Goal: Check status

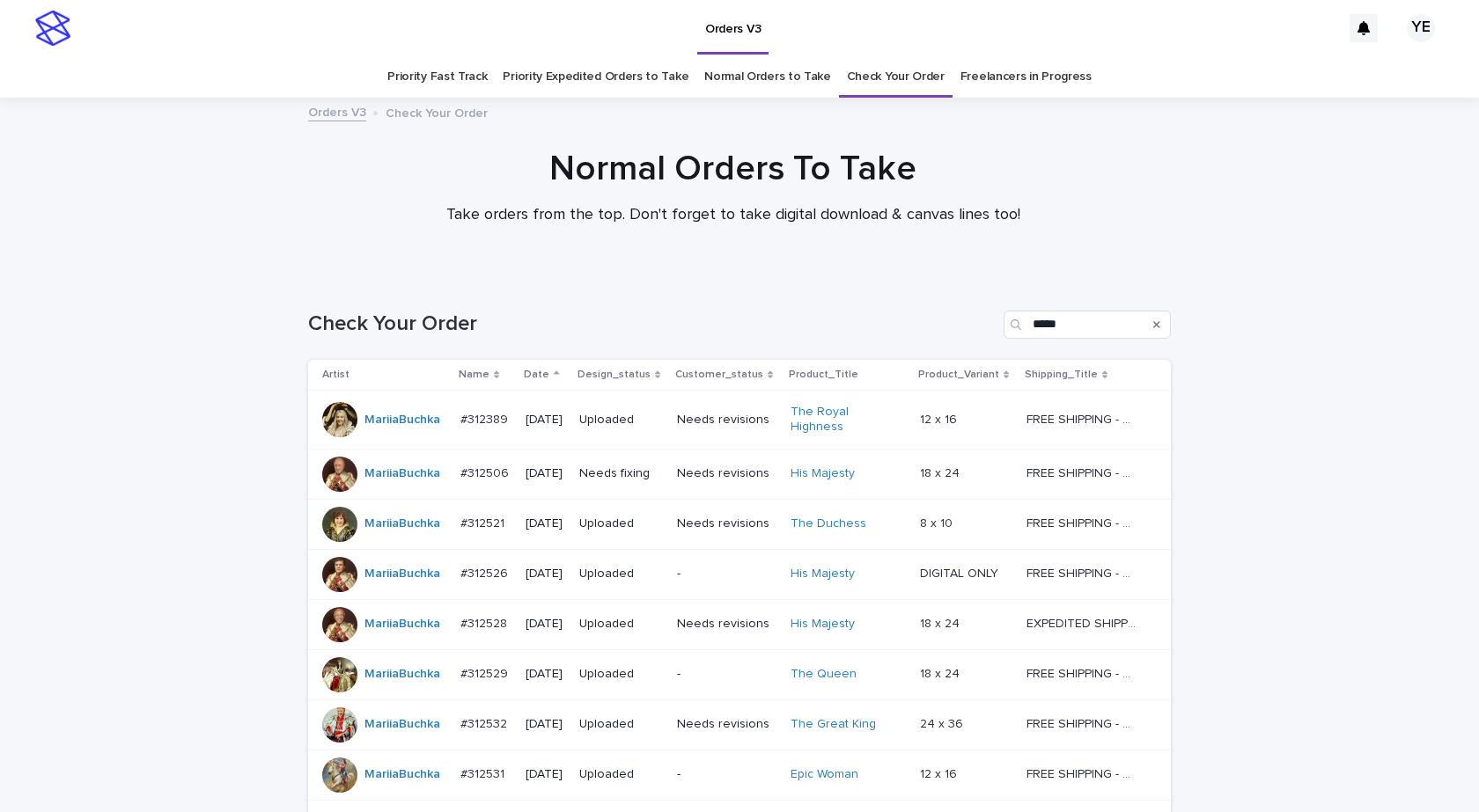
scroll to position [180, 0]
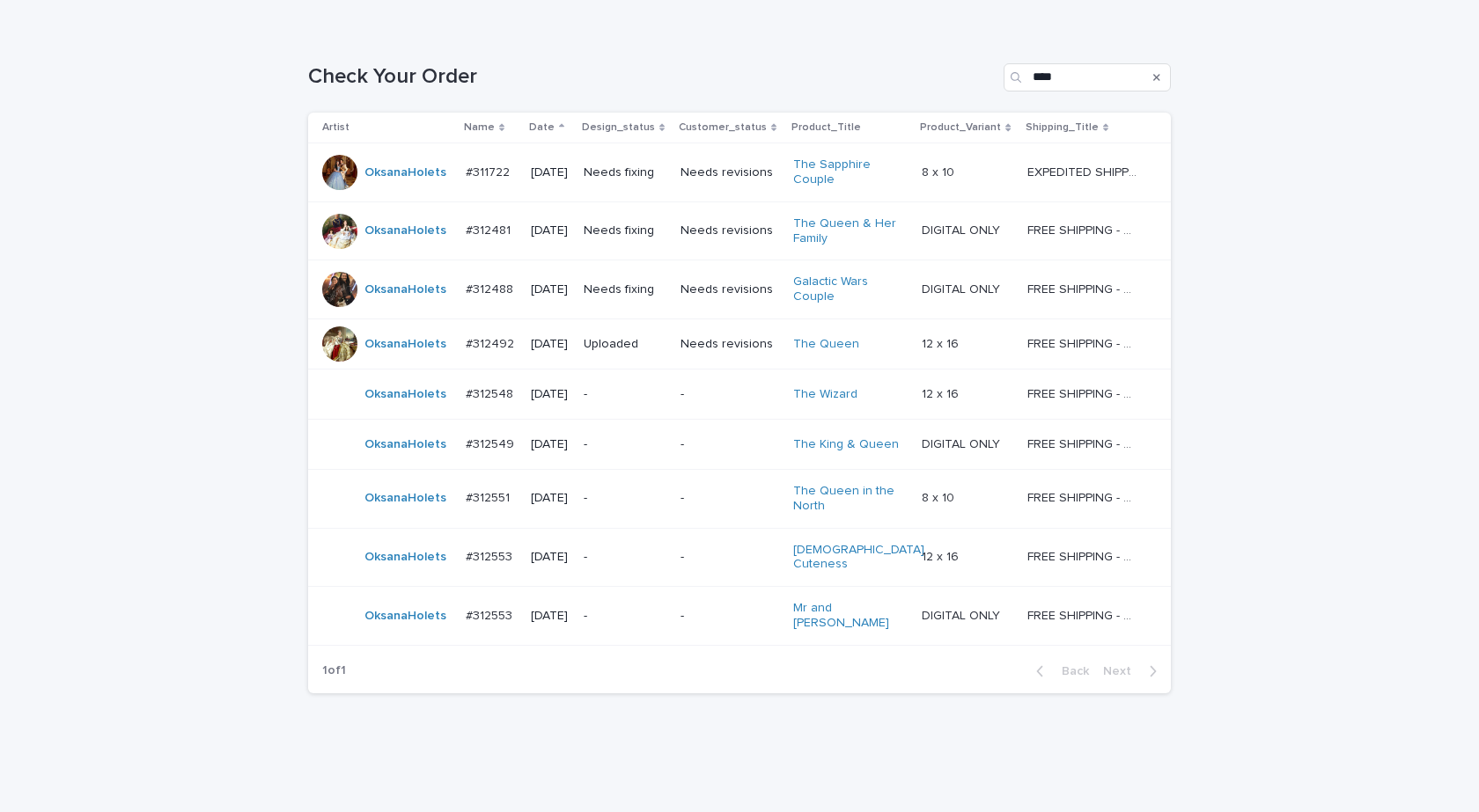
scroll to position [264, 0]
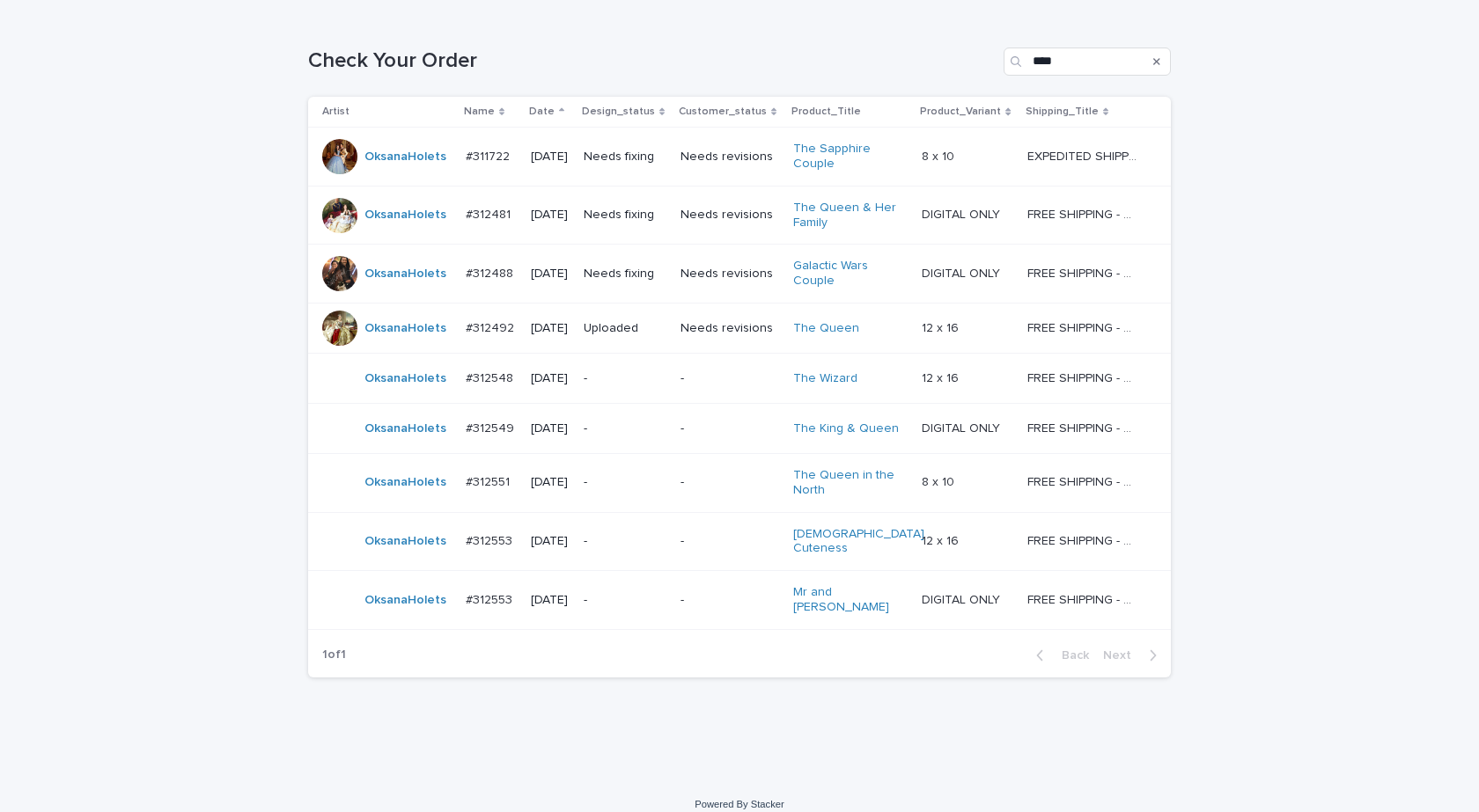
click at [396, 347] on td "OksanaHolets" at bounding box center [383, 327] width 150 height 50
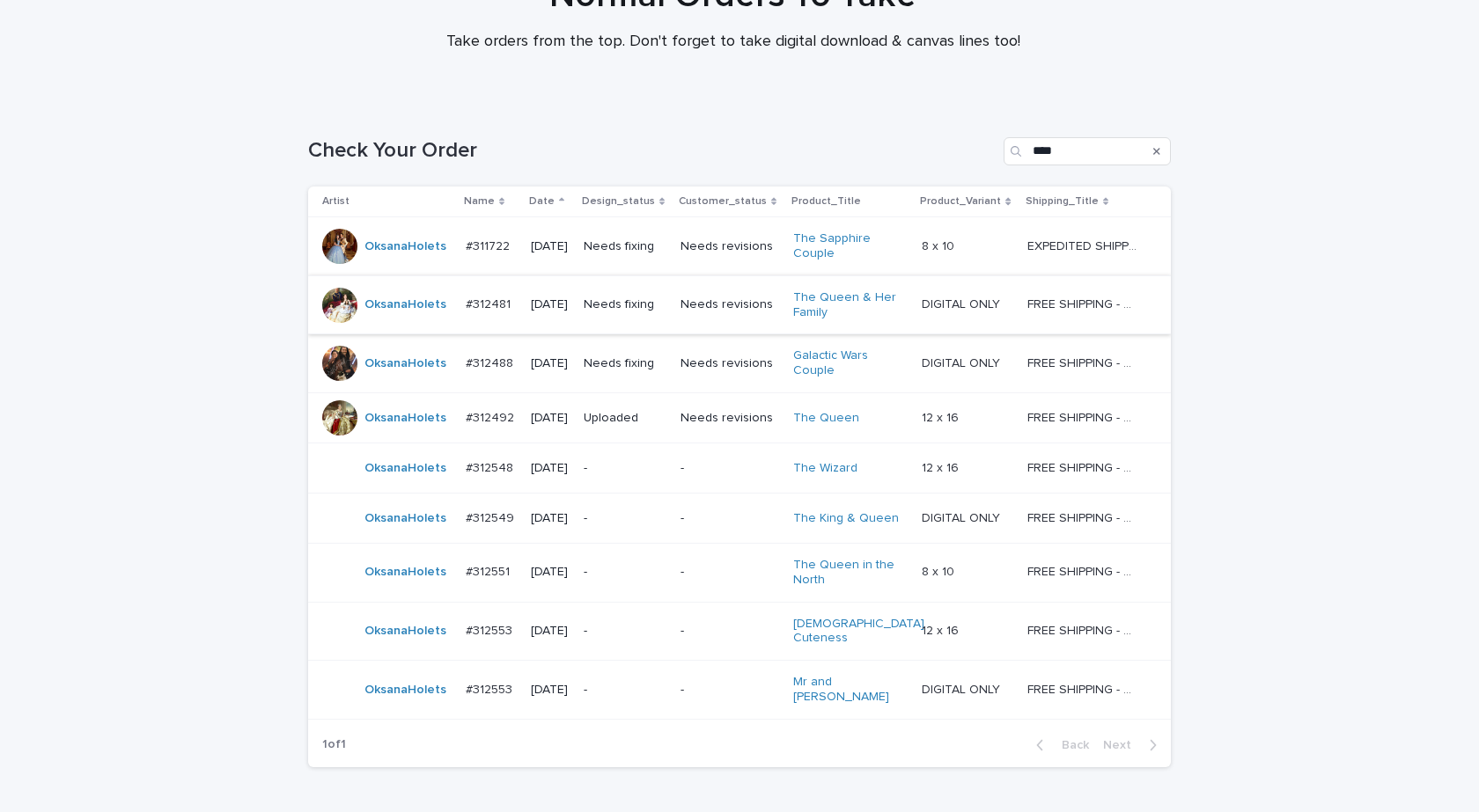
scroll to position [264, 0]
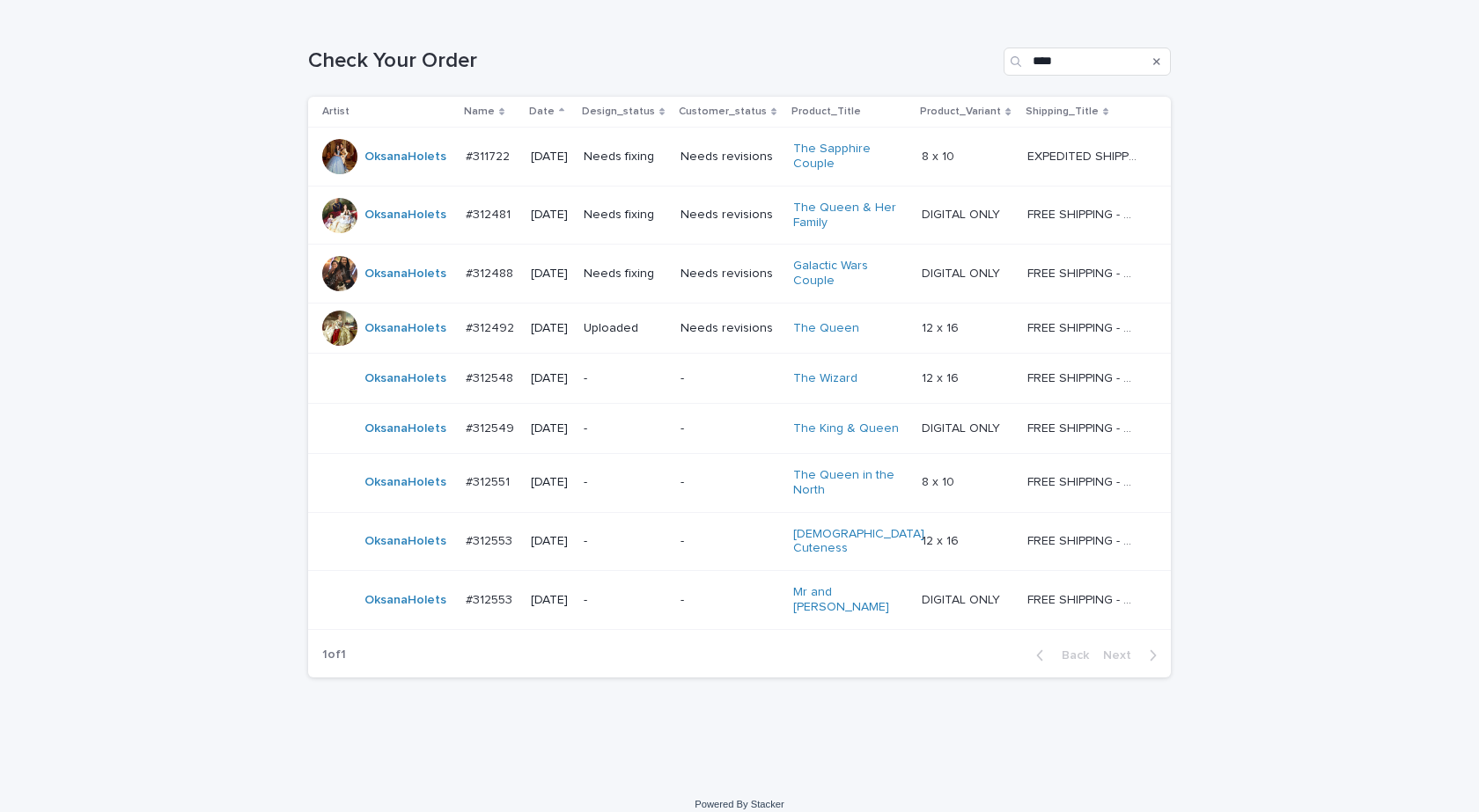
click at [444, 444] on td "OksanaHolets" at bounding box center [383, 428] width 150 height 50
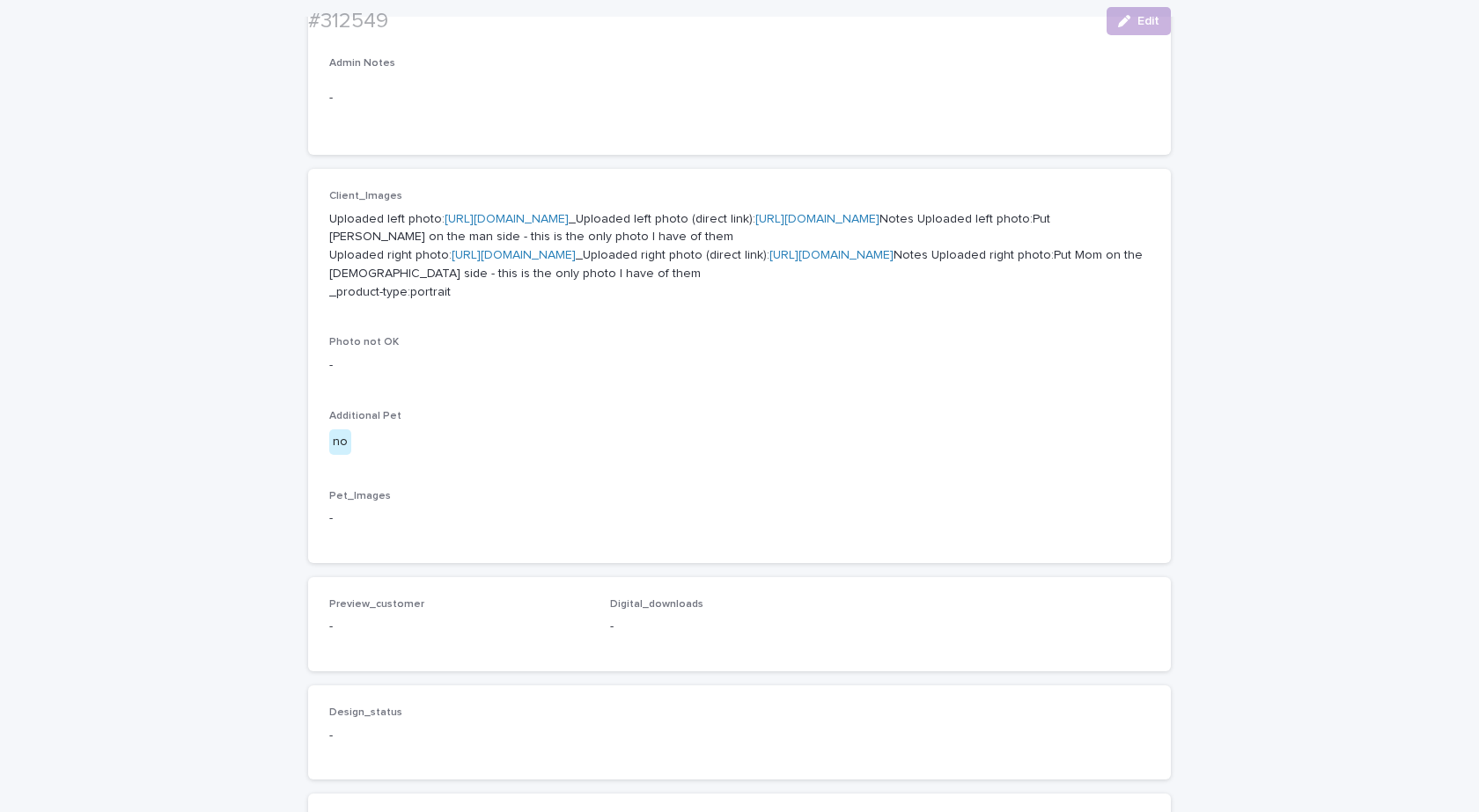
scroll to position [616, 0]
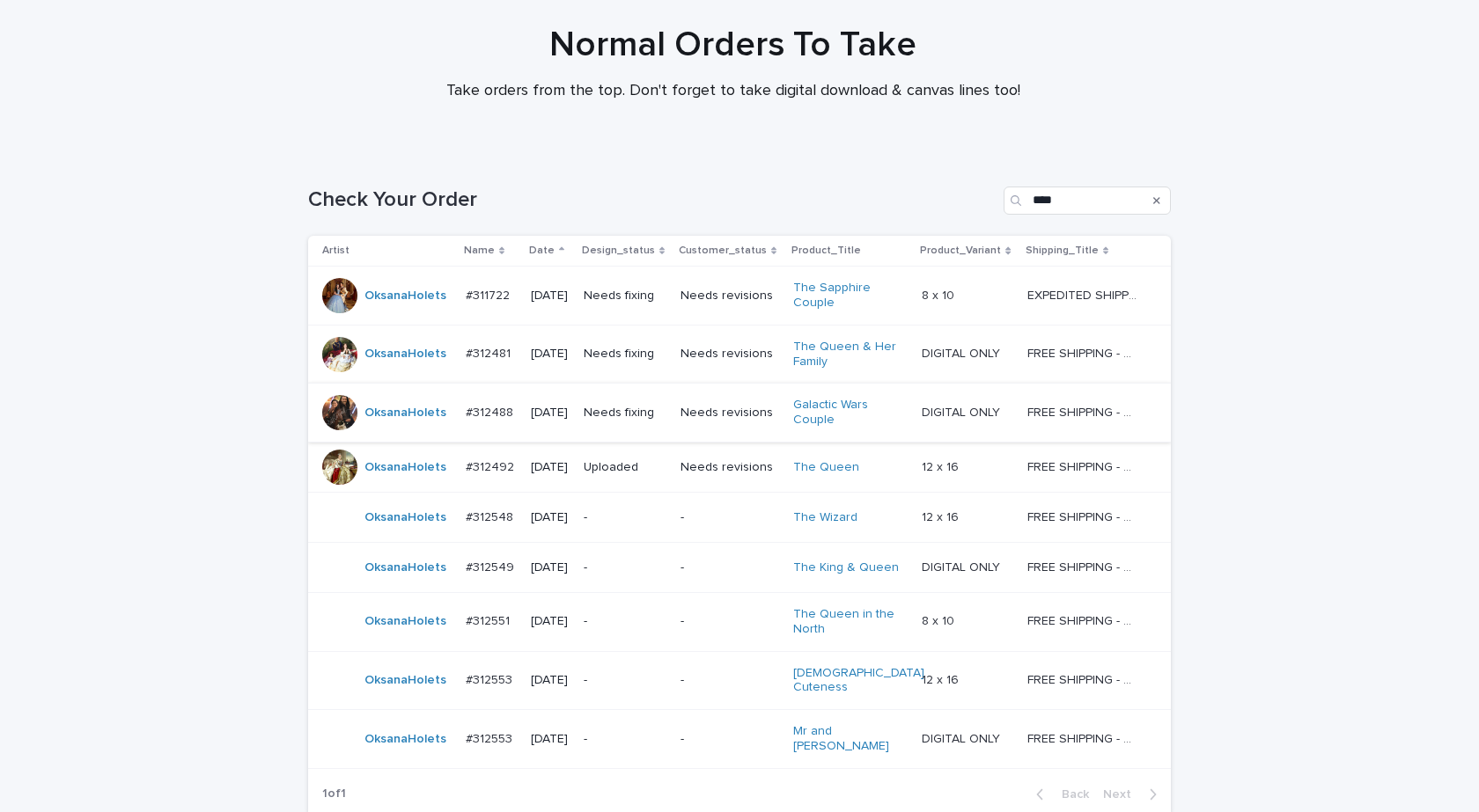
scroll to position [264, 0]
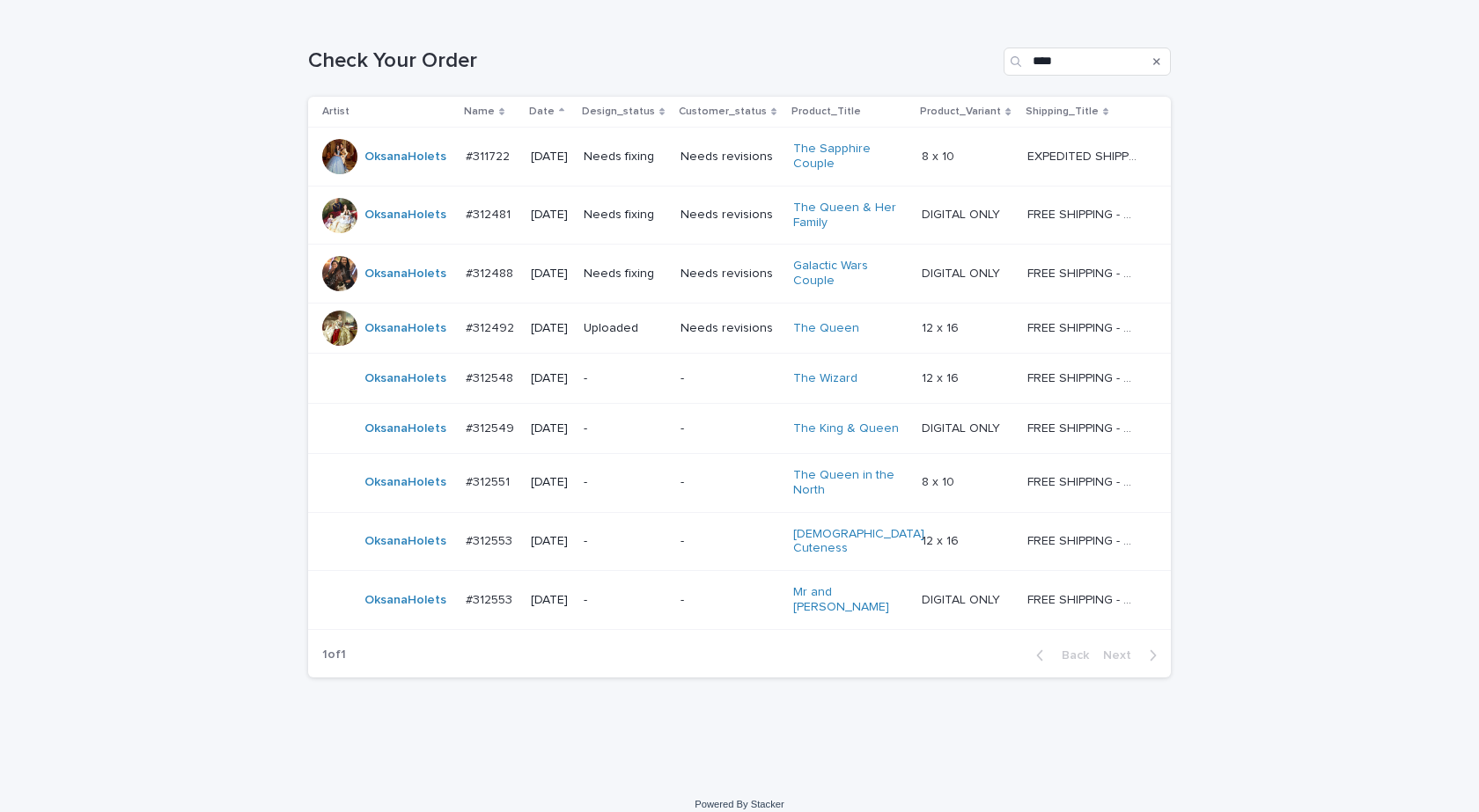
click at [393, 396] on td "OksanaHolets" at bounding box center [383, 378] width 150 height 50
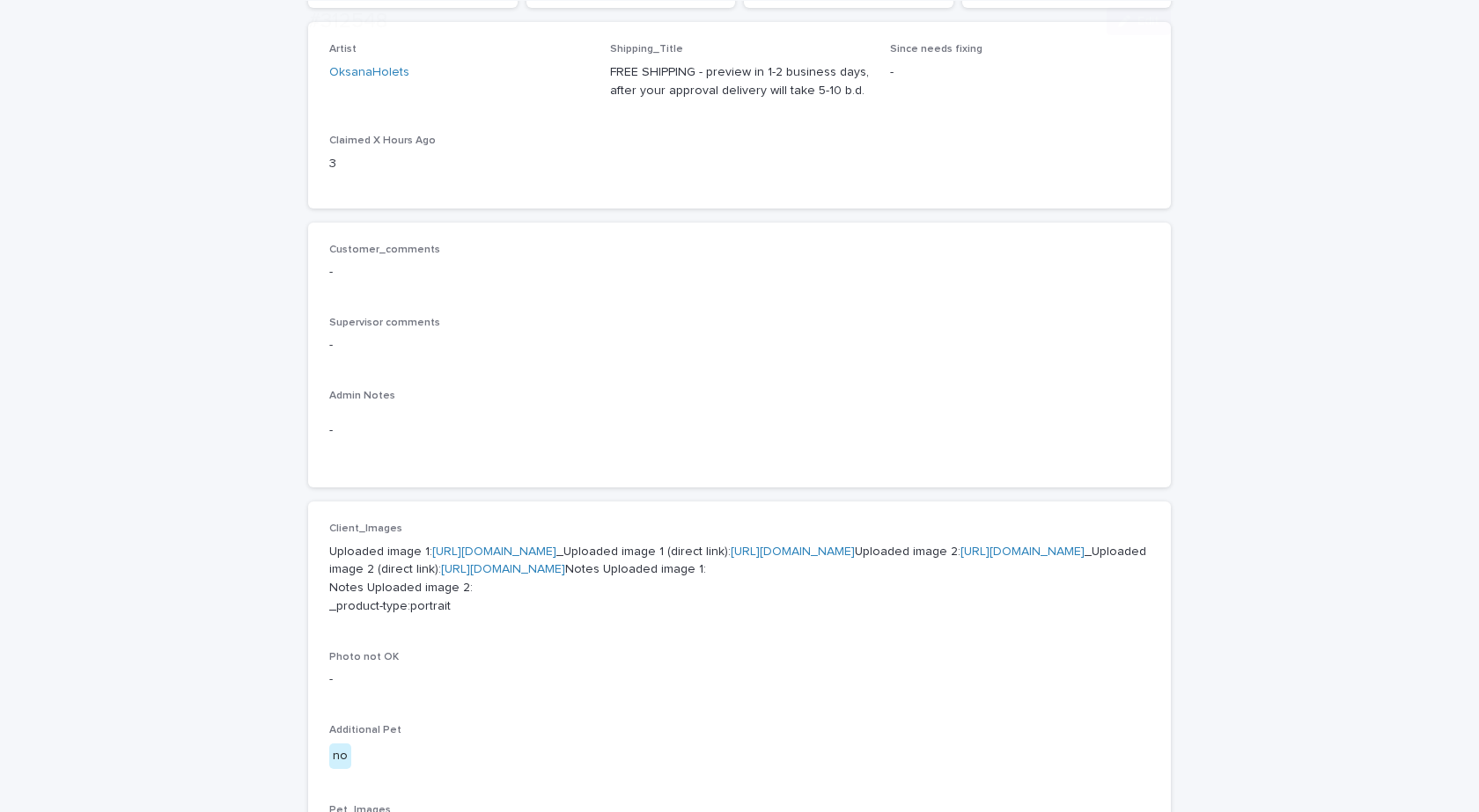
scroll to position [704, 0]
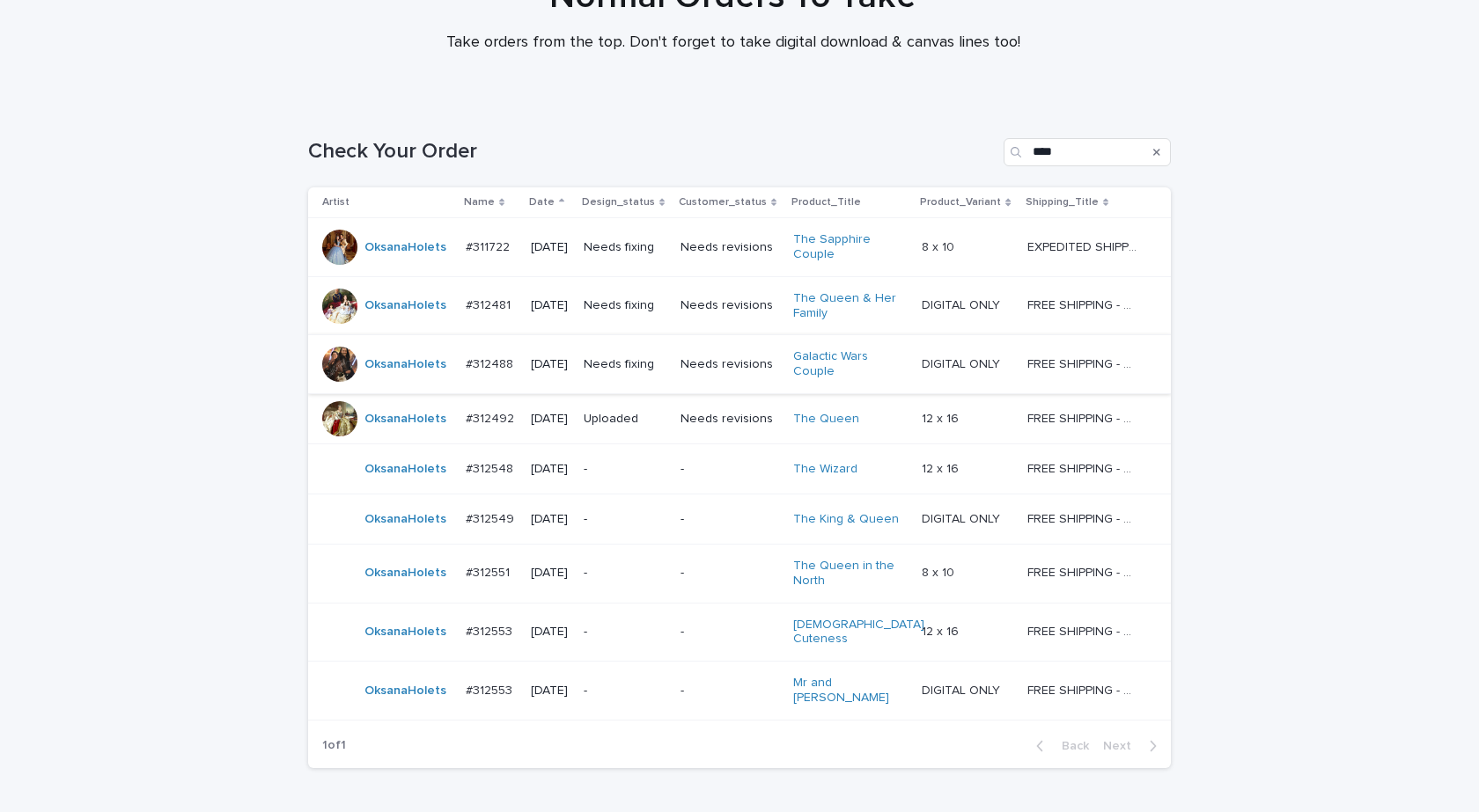
scroll to position [264, 0]
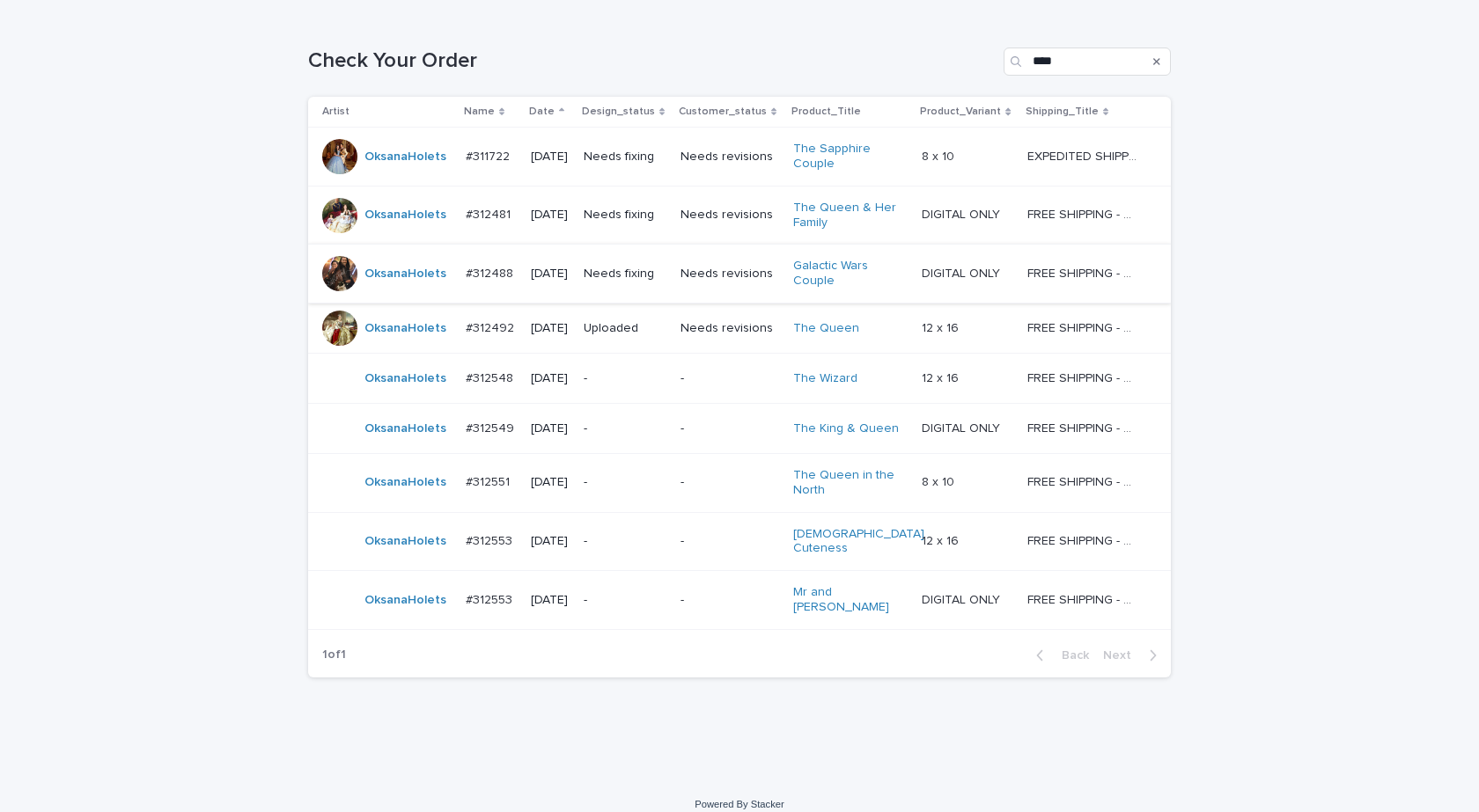
click at [373, 744] on div "Loading... Saving… Loading... Saving… Check Your Order **** Artist Name Date De…" at bounding box center [740, 395] width 1479 height 768
click at [418, 494] on div "OksanaHolets" at bounding box center [405, 483] width 82 height 29
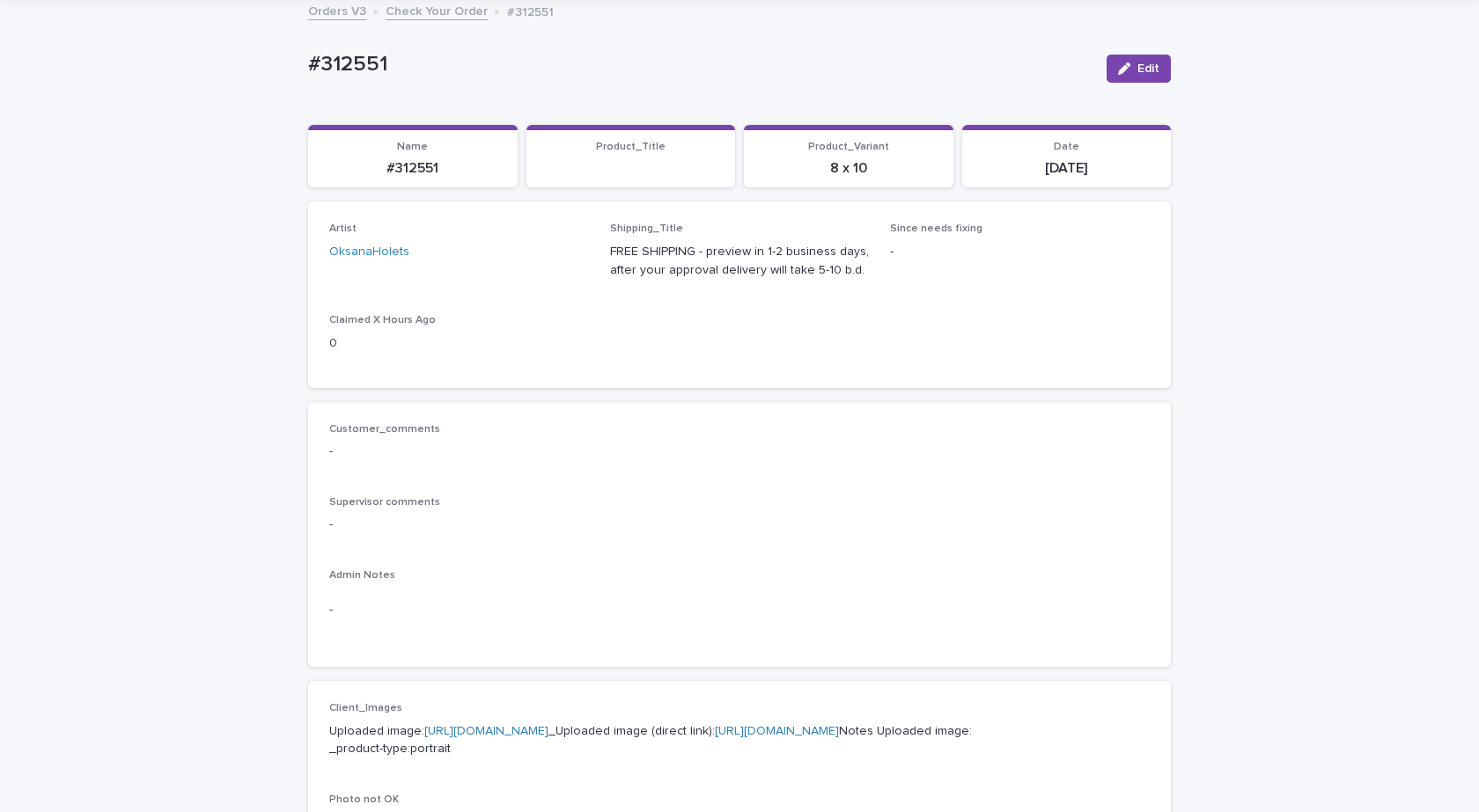
scroll to position [616, 0]
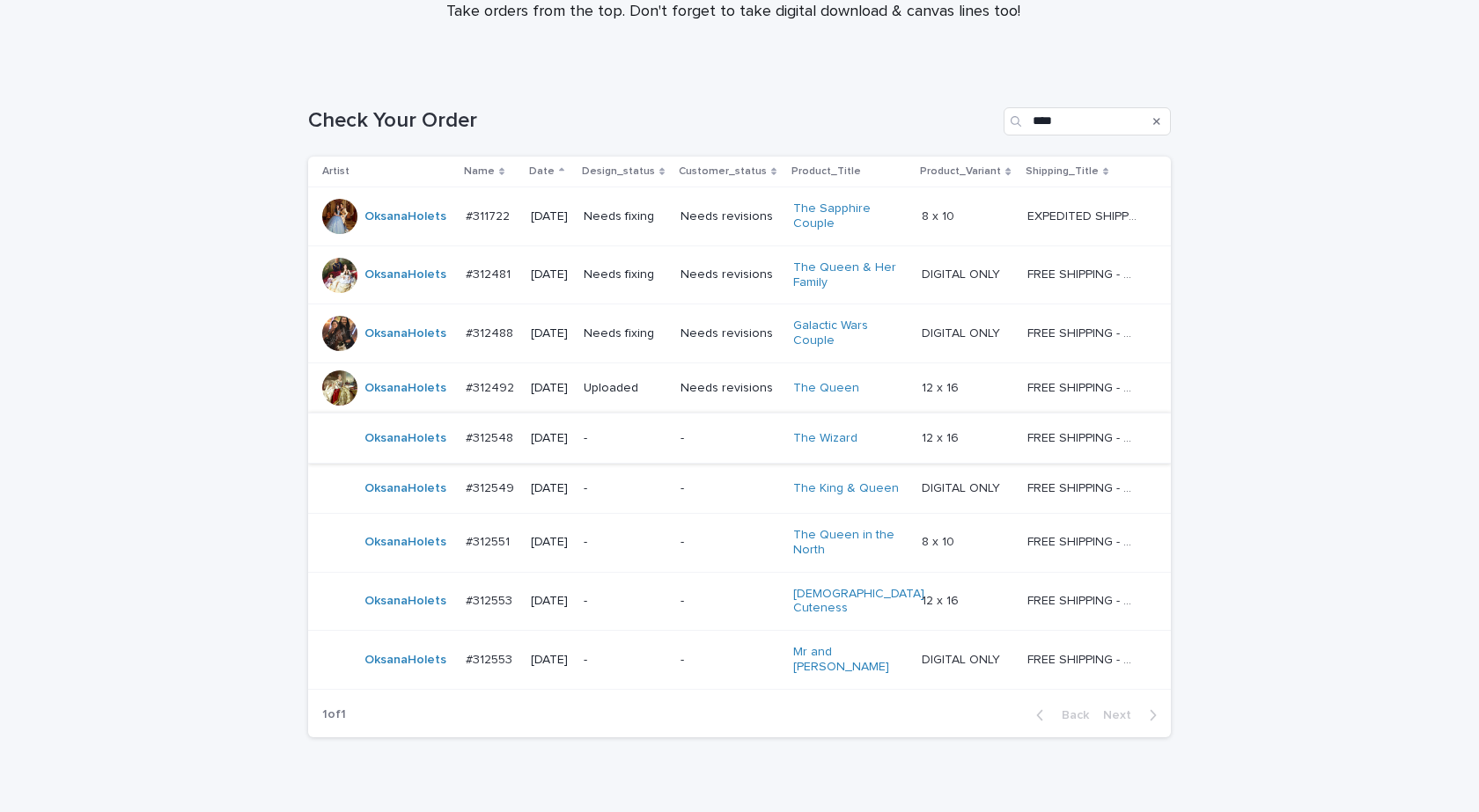
scroll to position [264, 0]
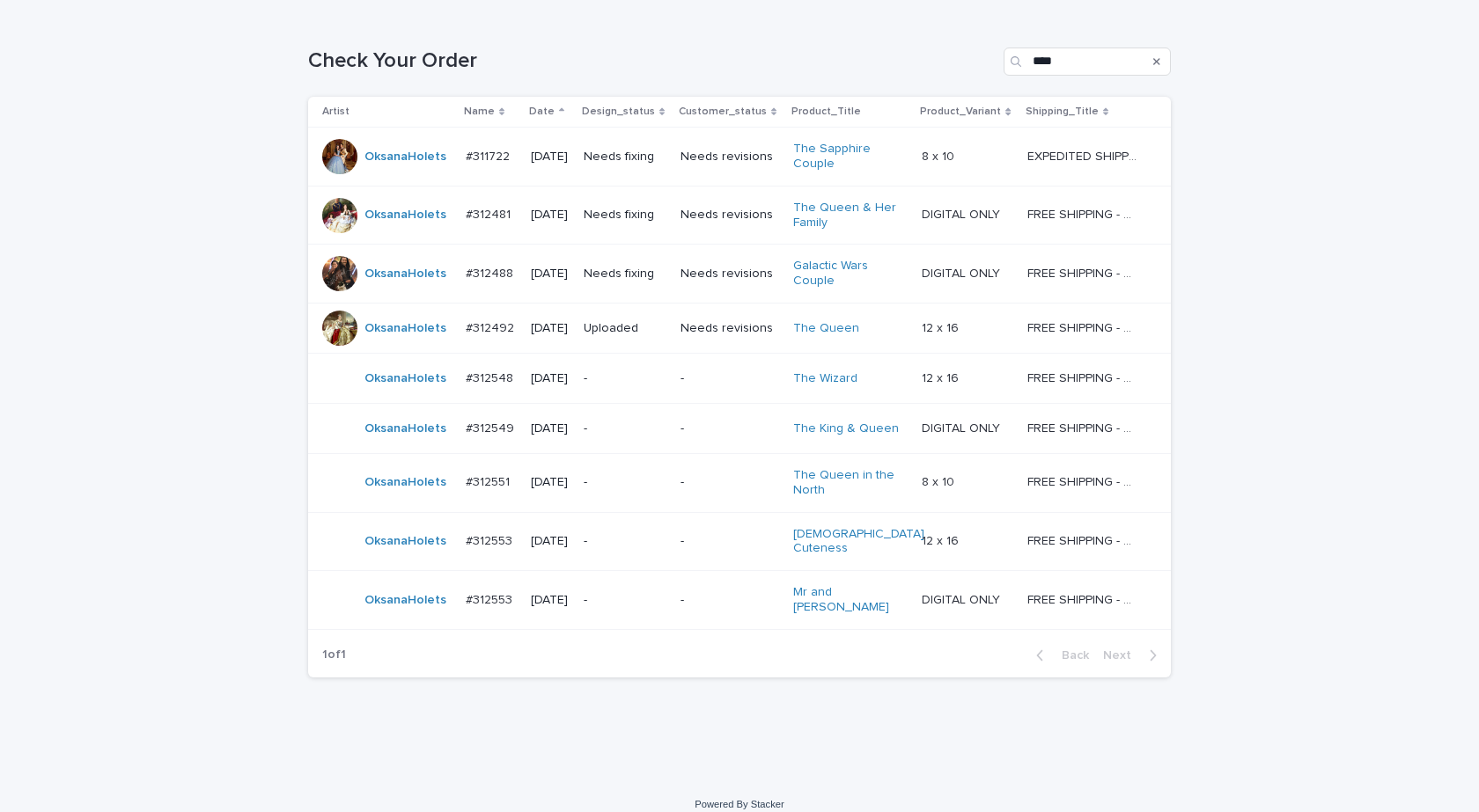
click at [379, 555] on div "OksanaHolets" at bounding box center [387, 541] width 129 height 35
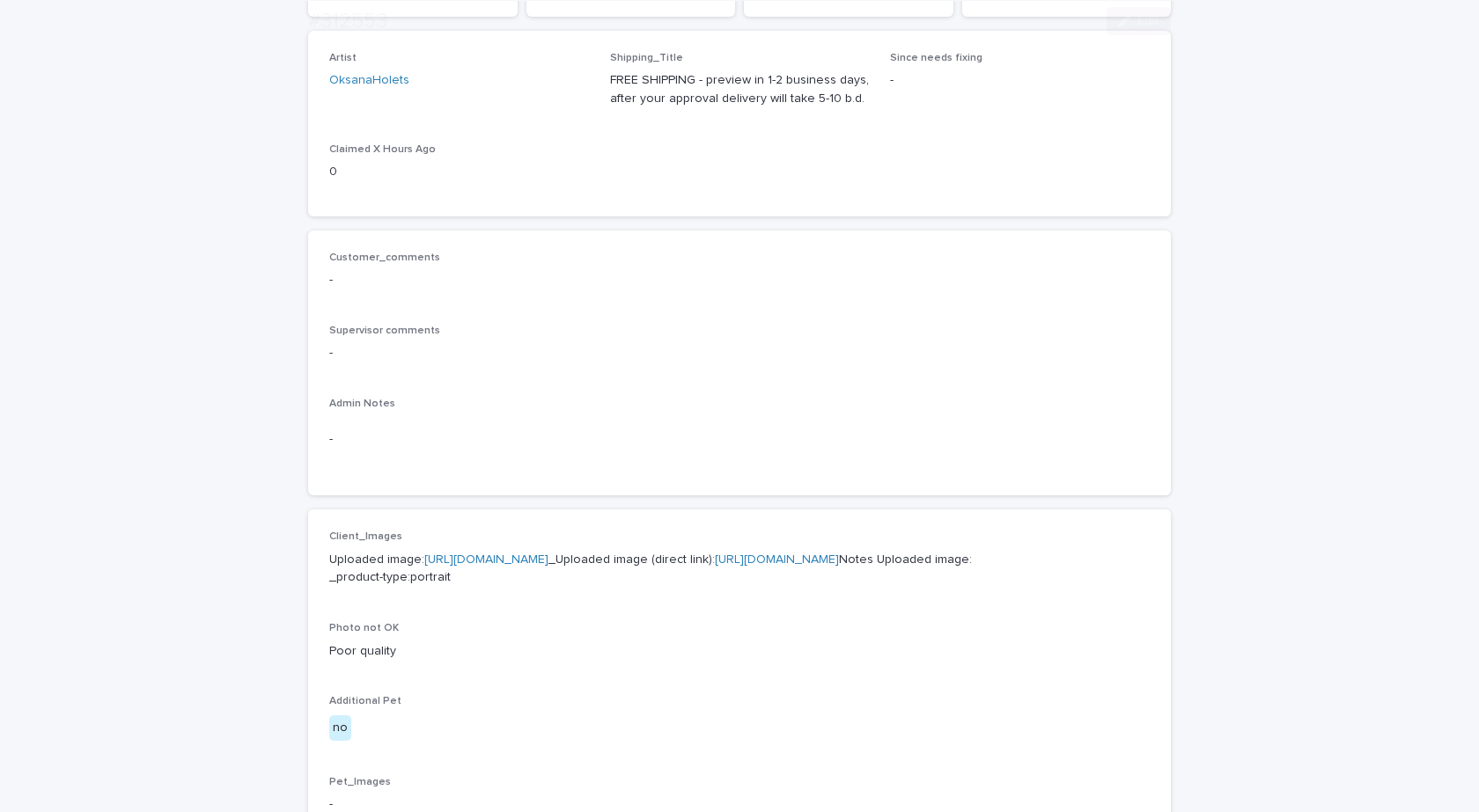
scroll to position [528, 0]
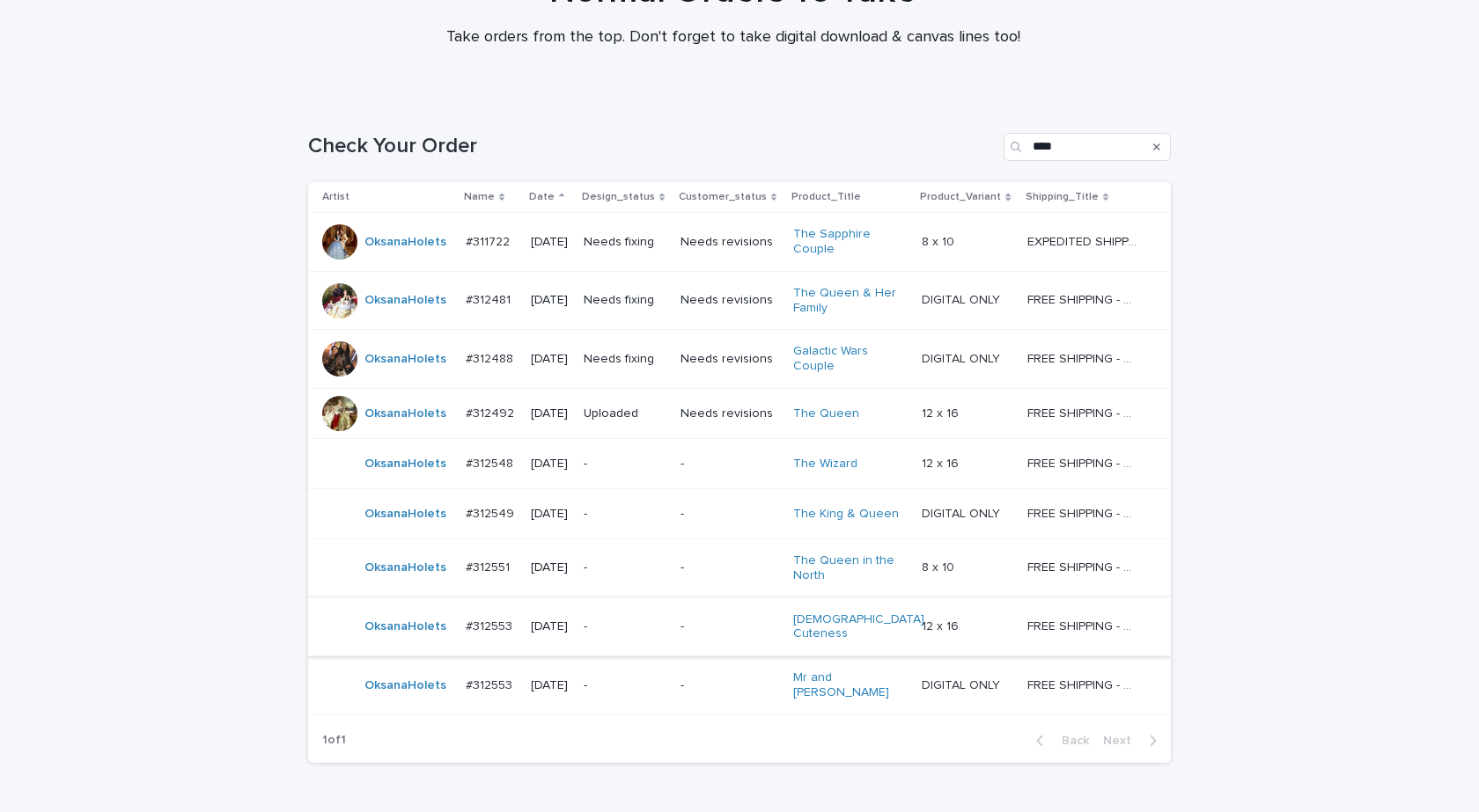
scroll to position [264, 0]
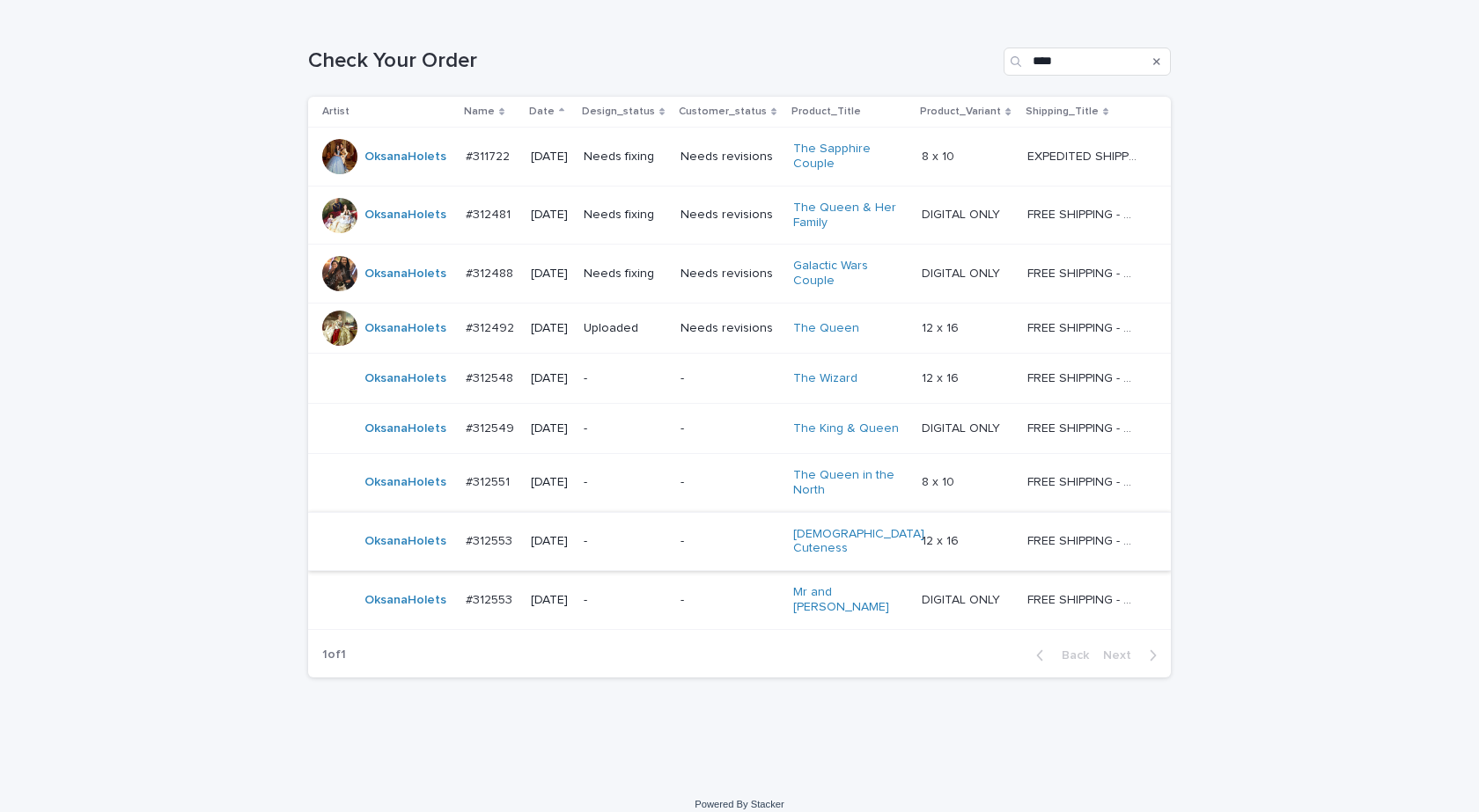
click at [403, 608] on td "OksanaHolets" at bounding box center [383, 601] width 150 height 59
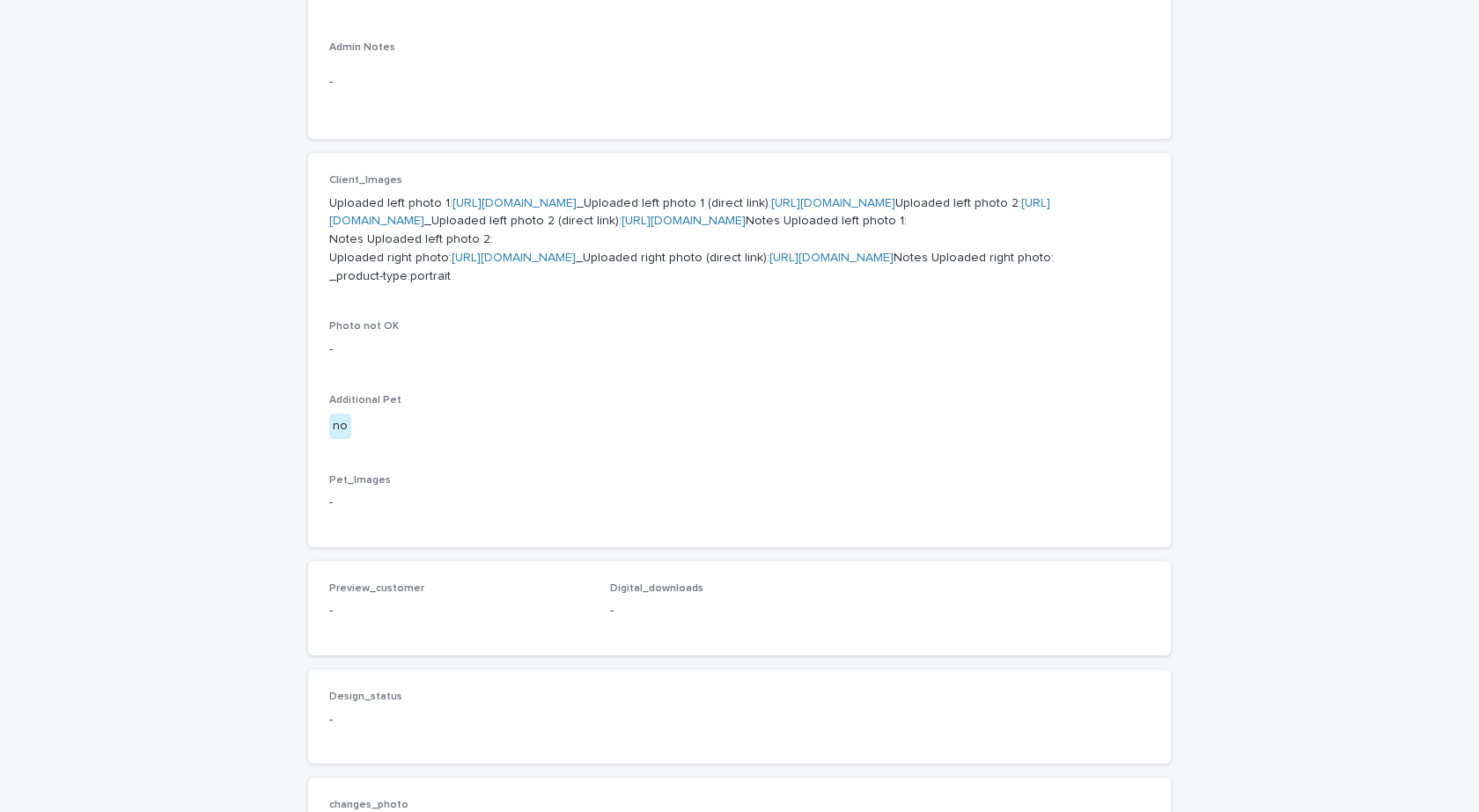
scroll to position [704, 0]
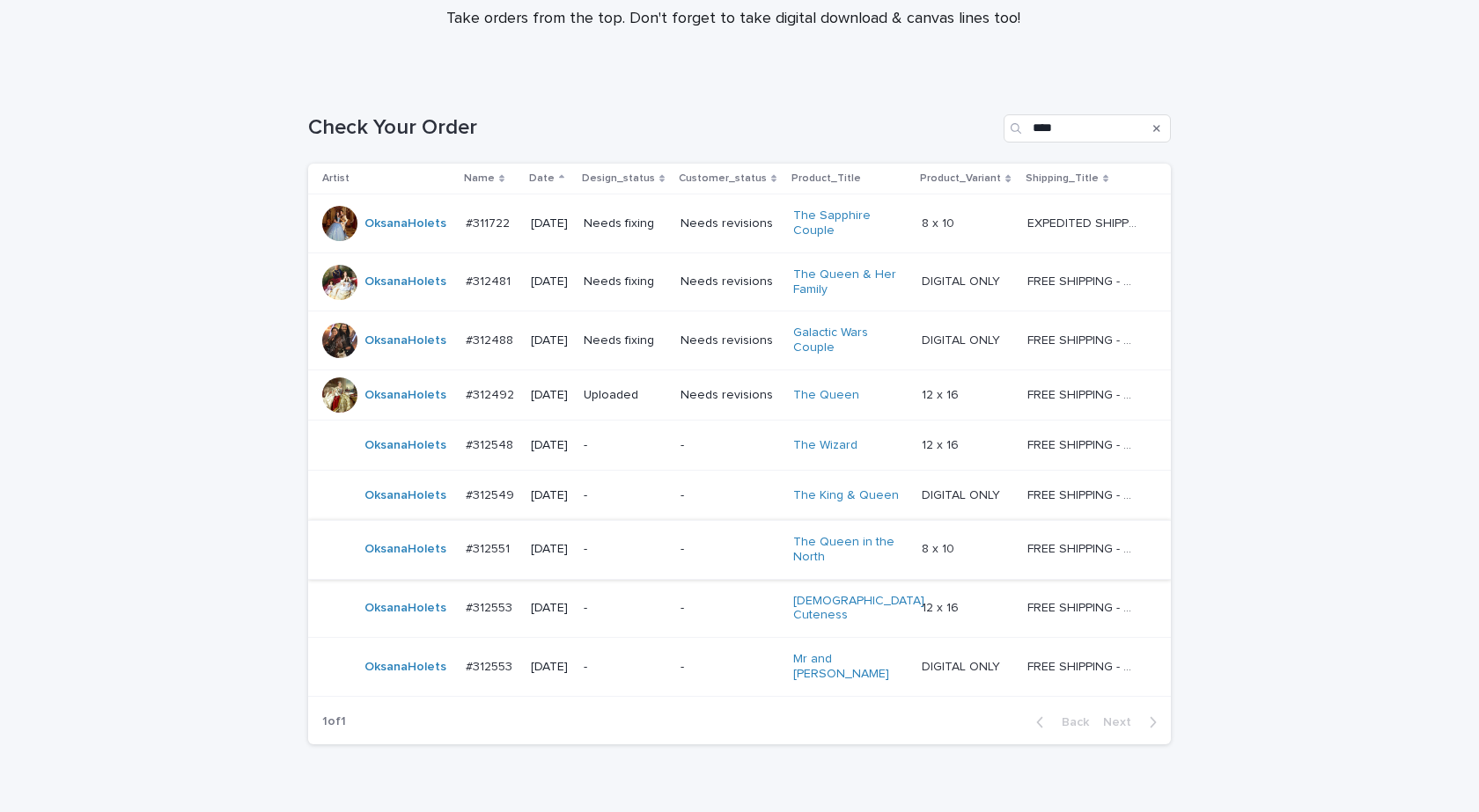
scroll to position [264, 0]
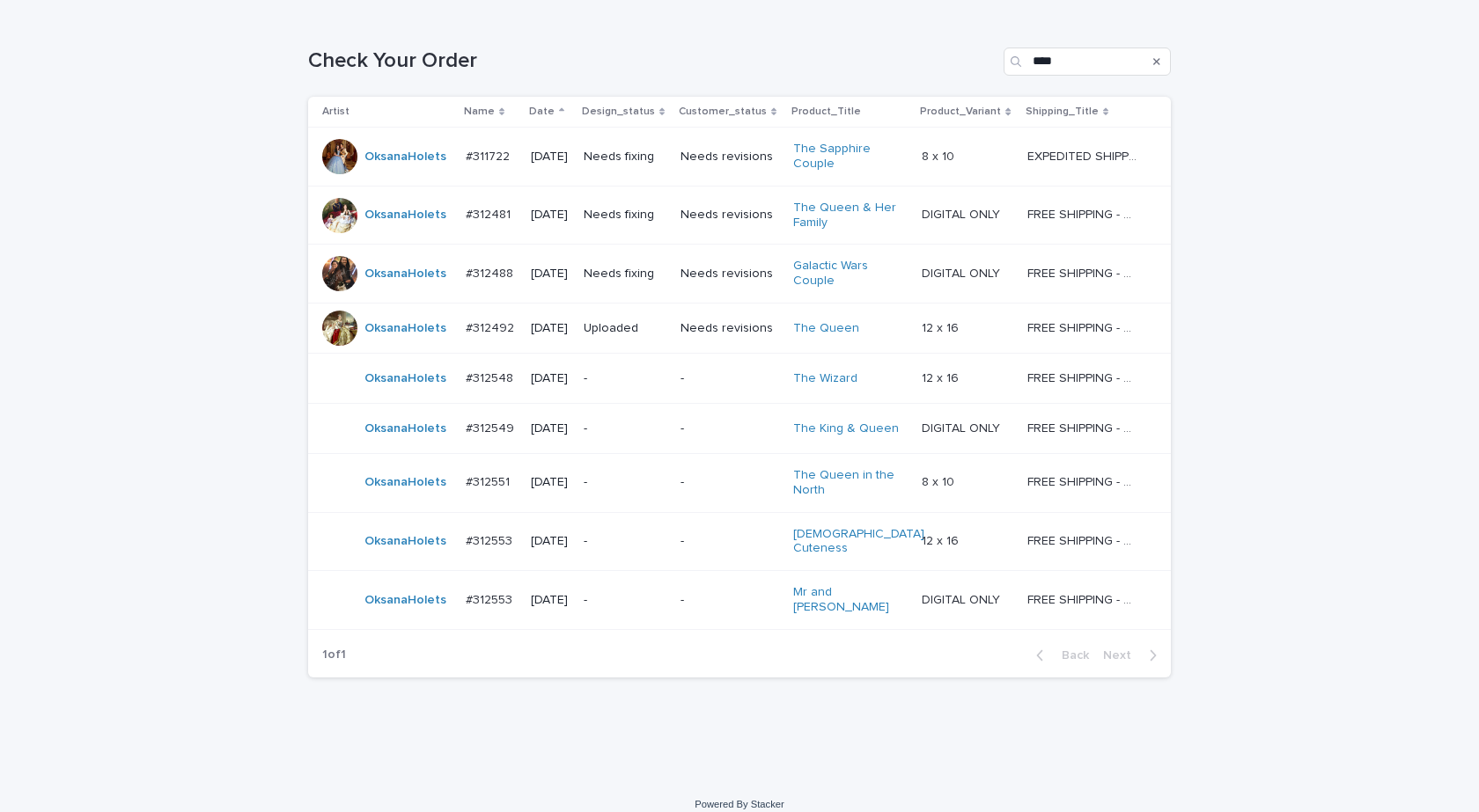
click at [1408, 571] on div "Loading... Saving… Loading... Saving… Check Your Order **** Artist Name Date De…" at bounding box center [740, 395] width 1479 height 768
click at [441, 391] on td "OksanaHolets" at bounding box center [383, 378] width 150 height 50
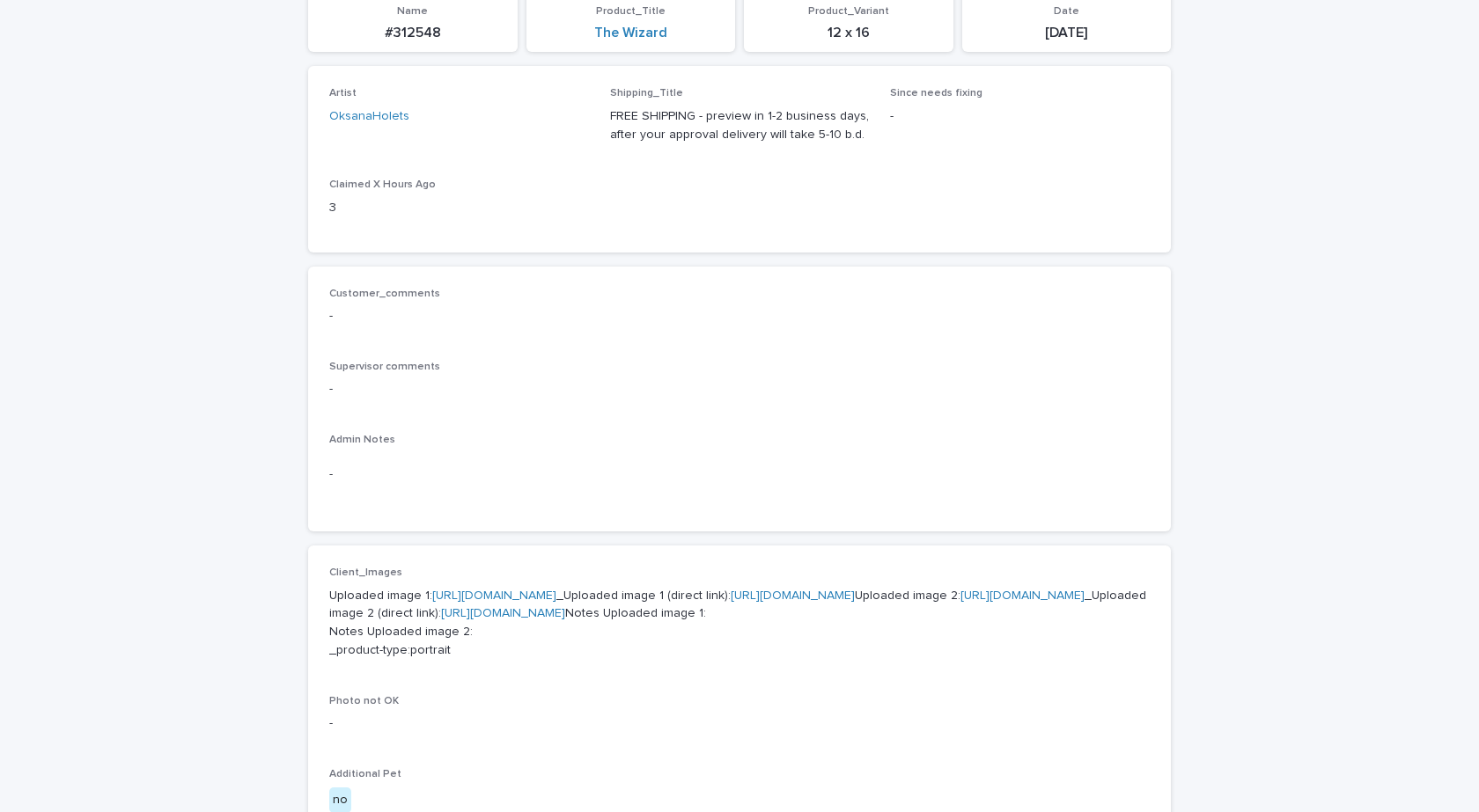
scroll to position [584, 0]
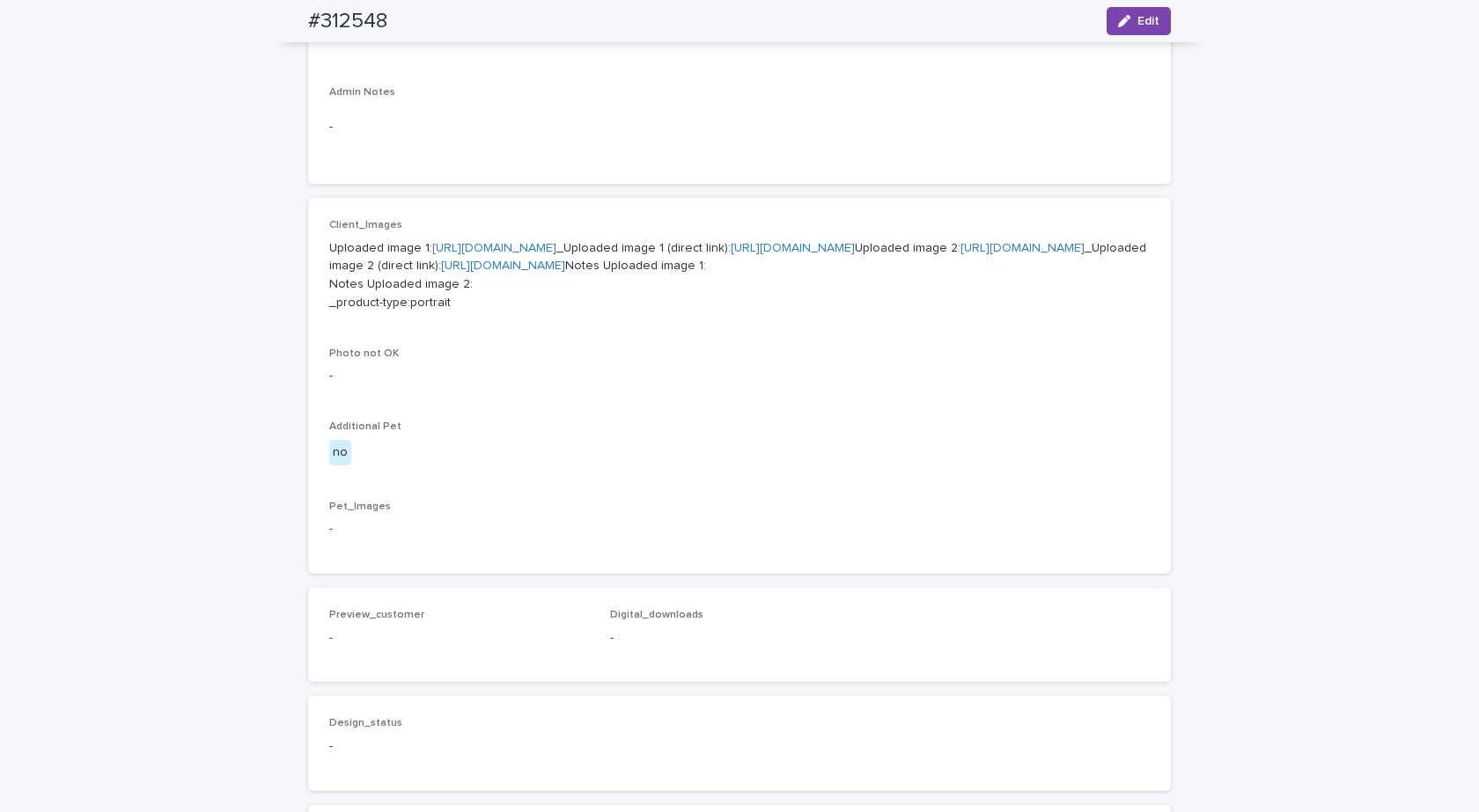
click at [842, 538] on p "-" at bounding box center [740, 529] width 821 height 18
click at [460, 538] on p "-" at bounding box center [740, 529] width 821 height 18
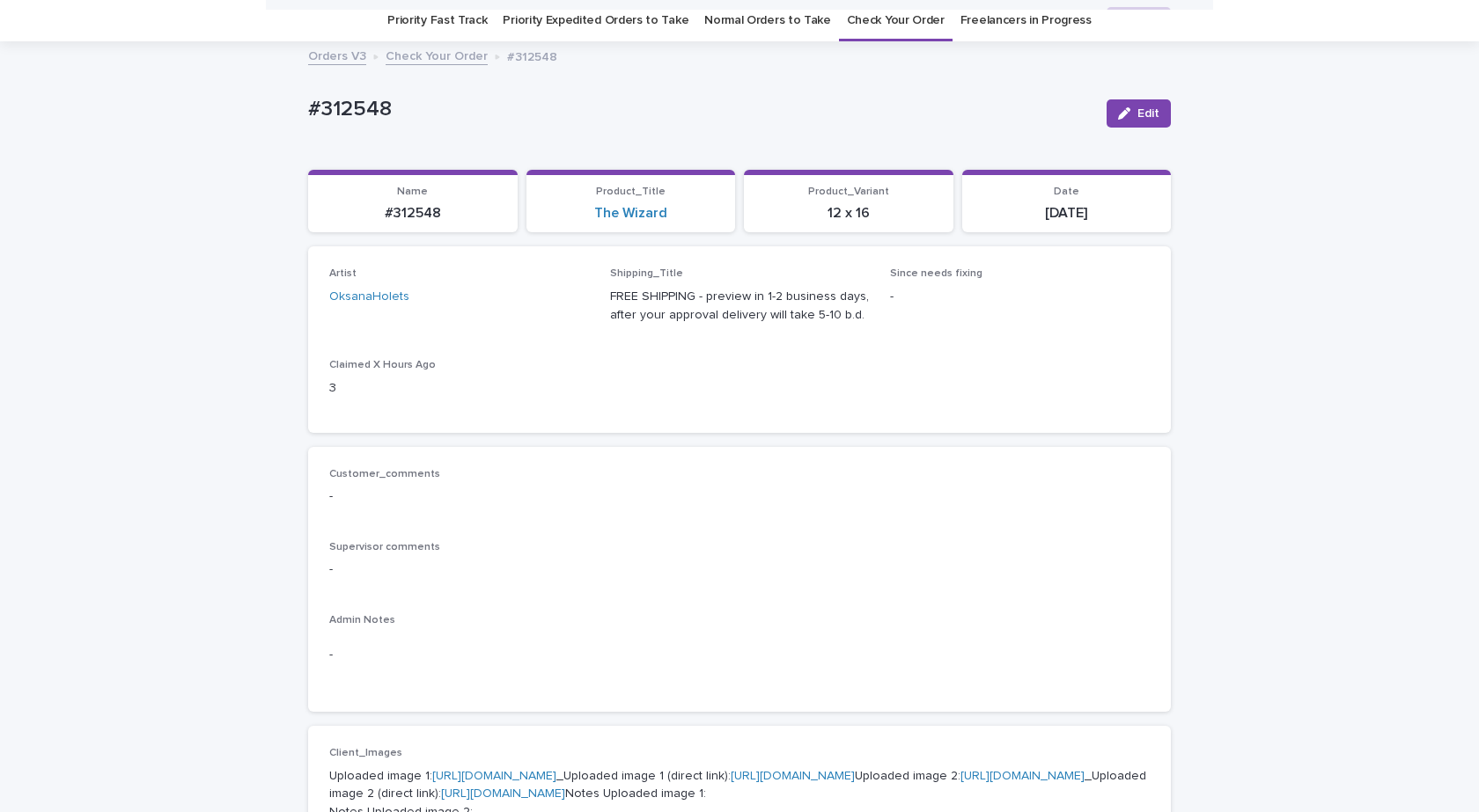
scroll to position [0, 0]
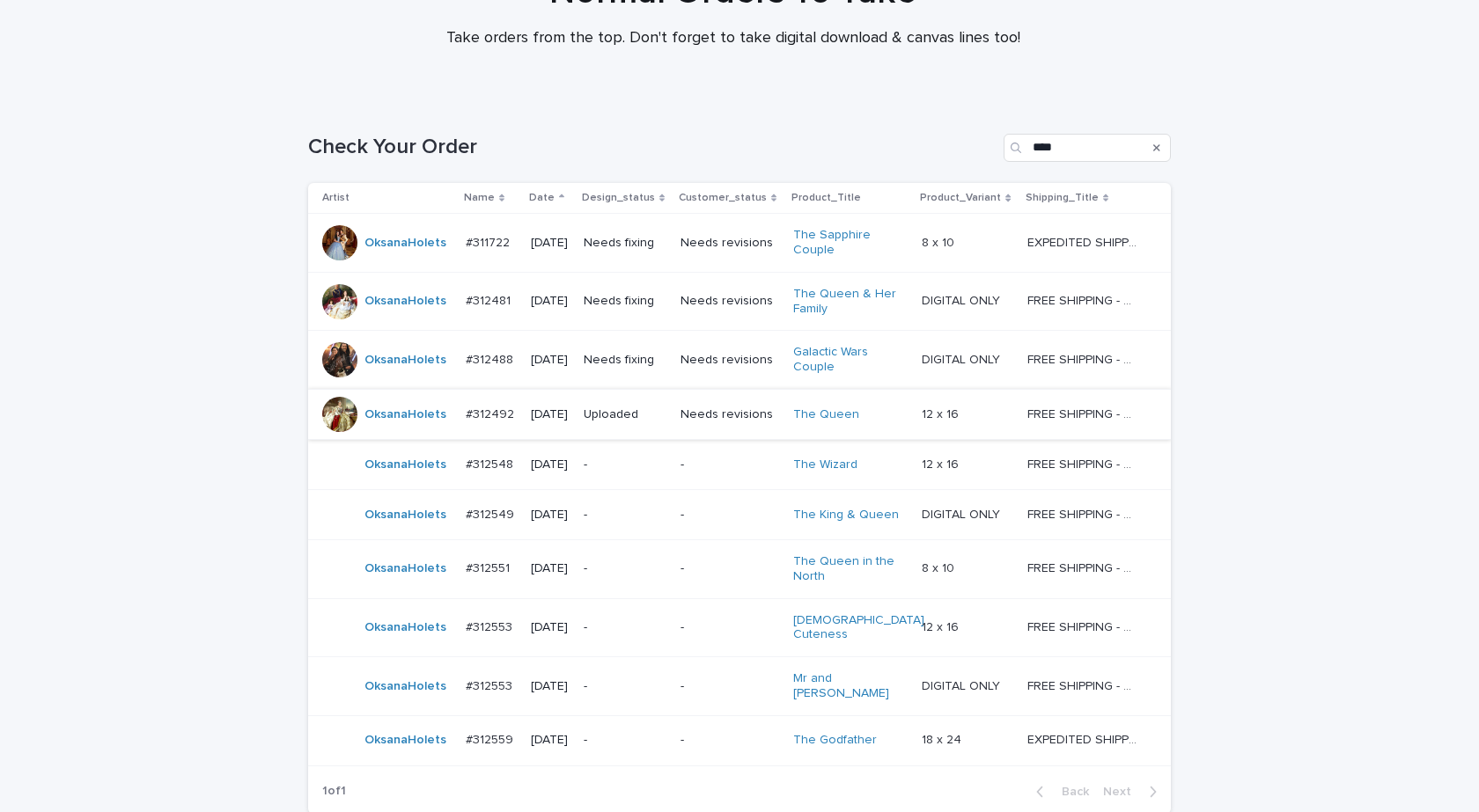
scroll to position [313, 0]
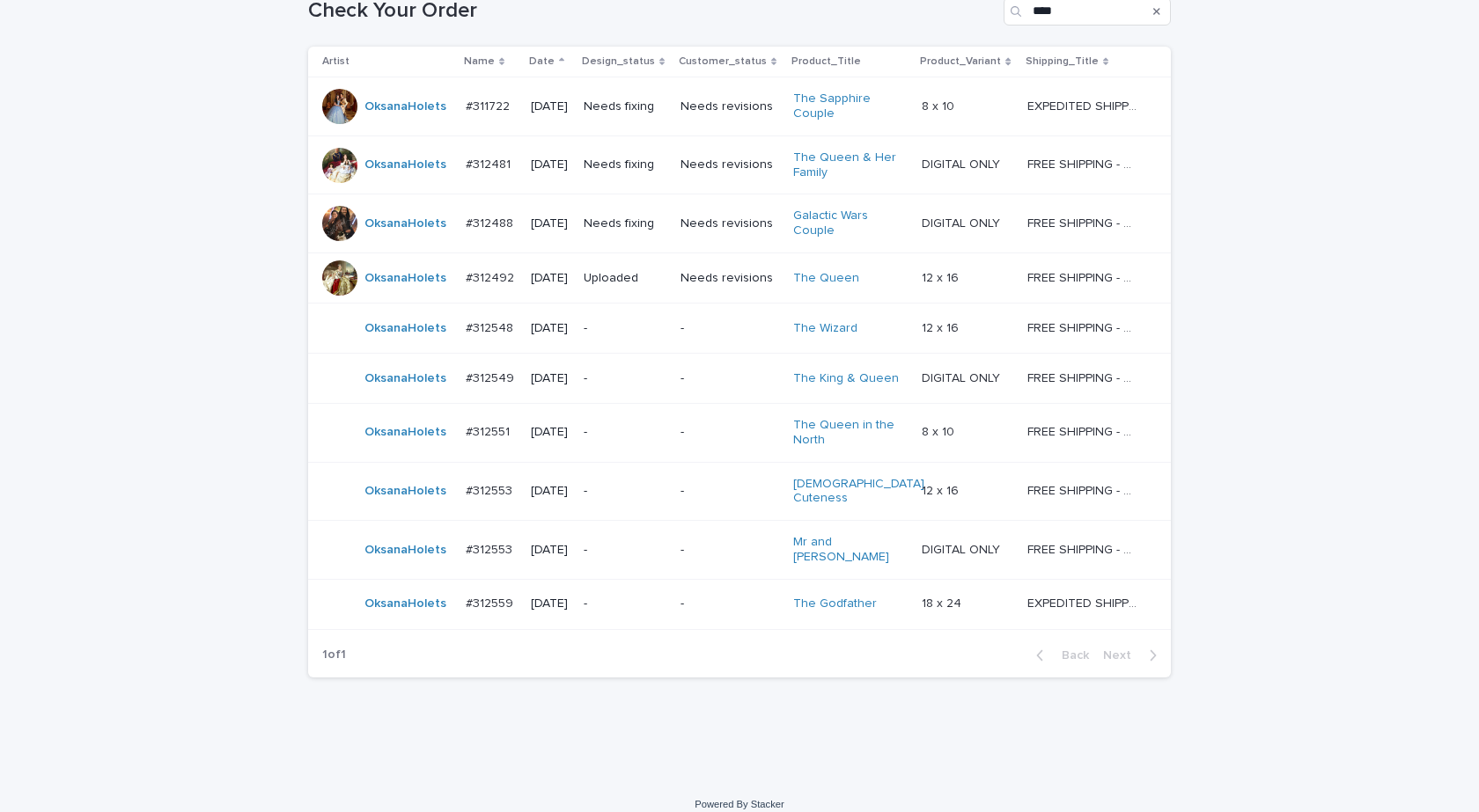
click at [181, 539] on div "Loading... Saving… Loading... Saving… Check Your Order **** Artist Name Date De…" at bounding box center [740, 371] width 1479 height 818
click at [415, 606] on td "OksanaHolets" at bounding box center [383, 604] width 150 height 50
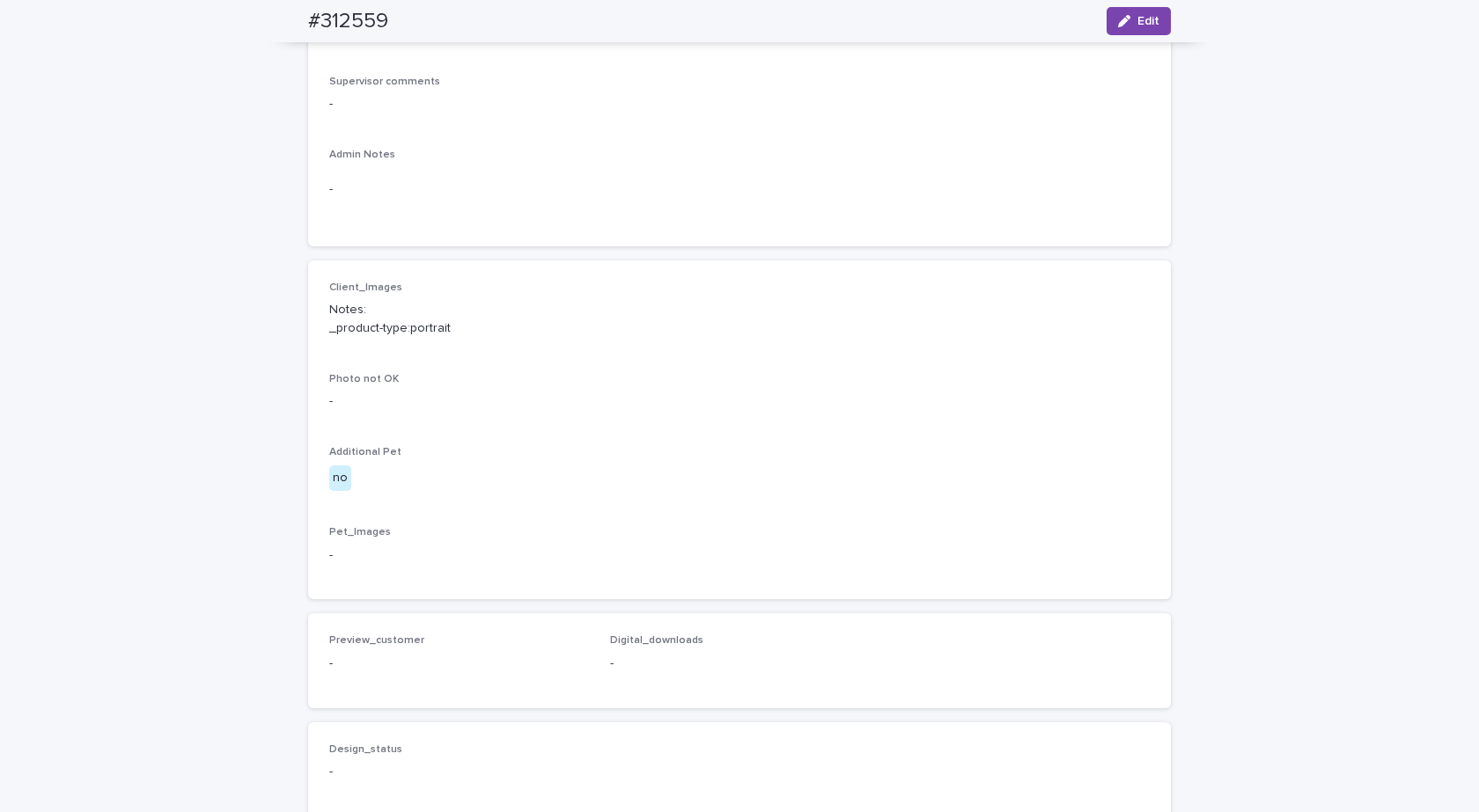
scroll to position [352, 0]
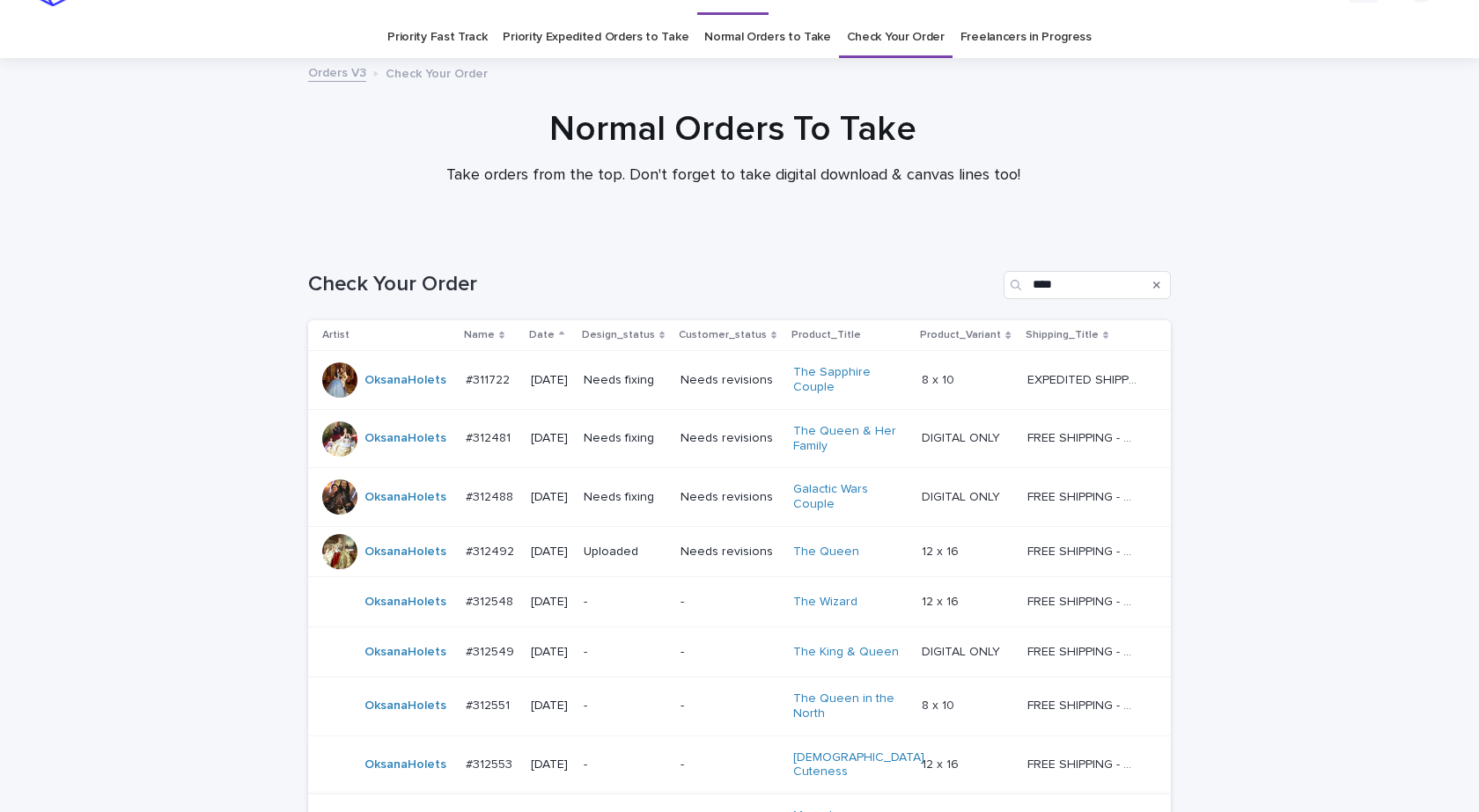
scroll to position [56, 0]
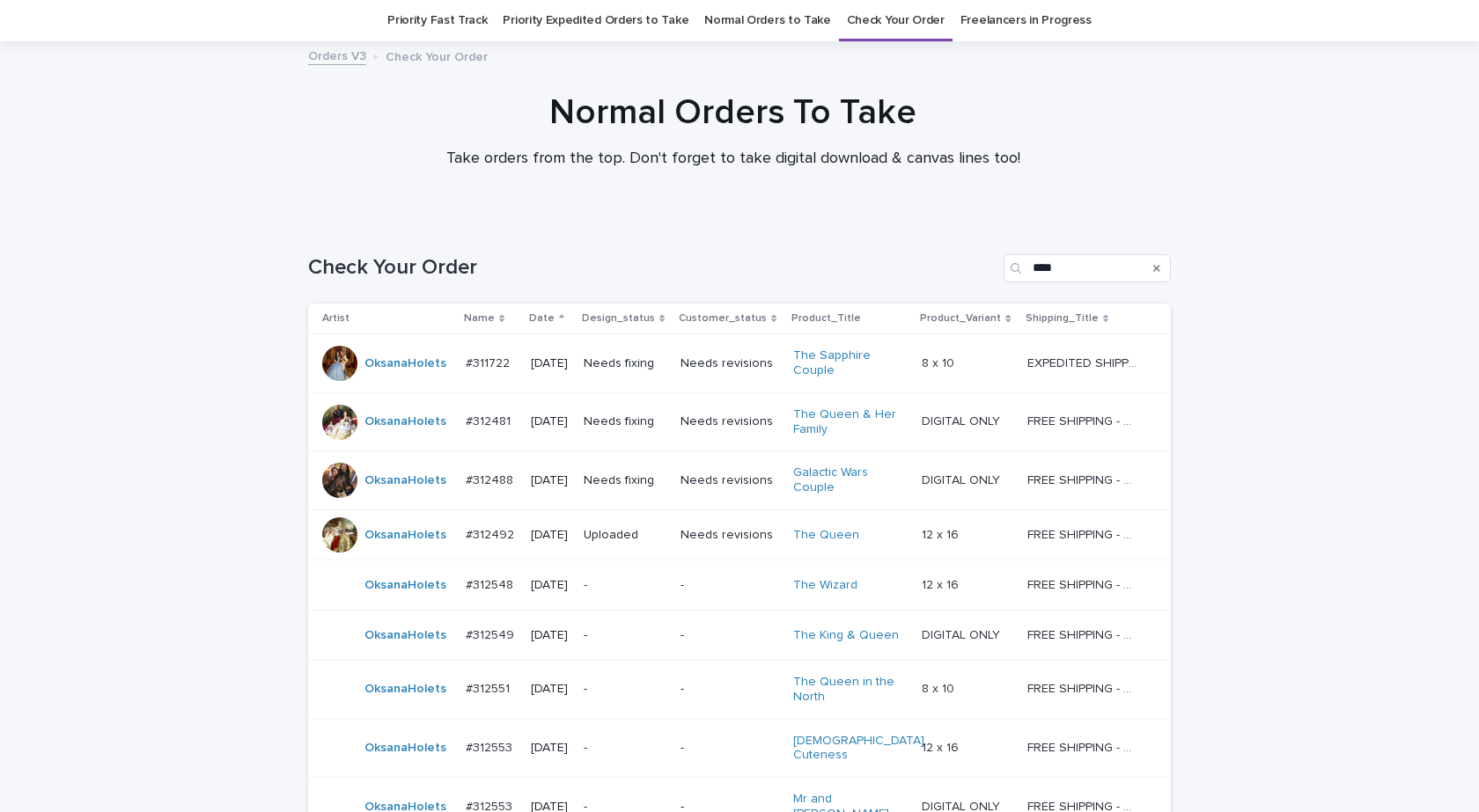
click at [195, 722] on div "Loading... Saving… Loading... Saving… Check Your Order **** Artist Name Date De…" at bounding box center [740, 628] width 1479 height 818
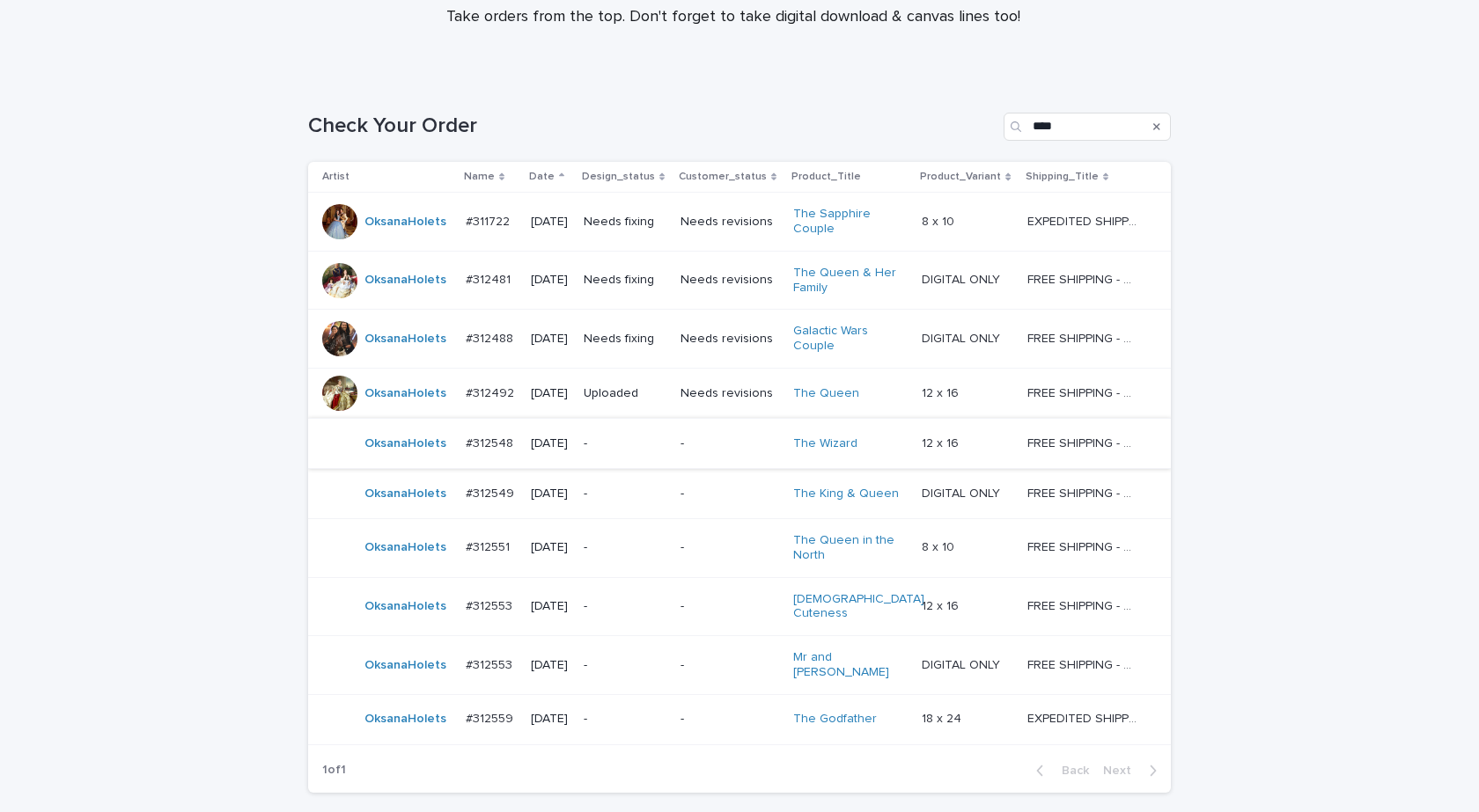
scroll to position [313, 0]
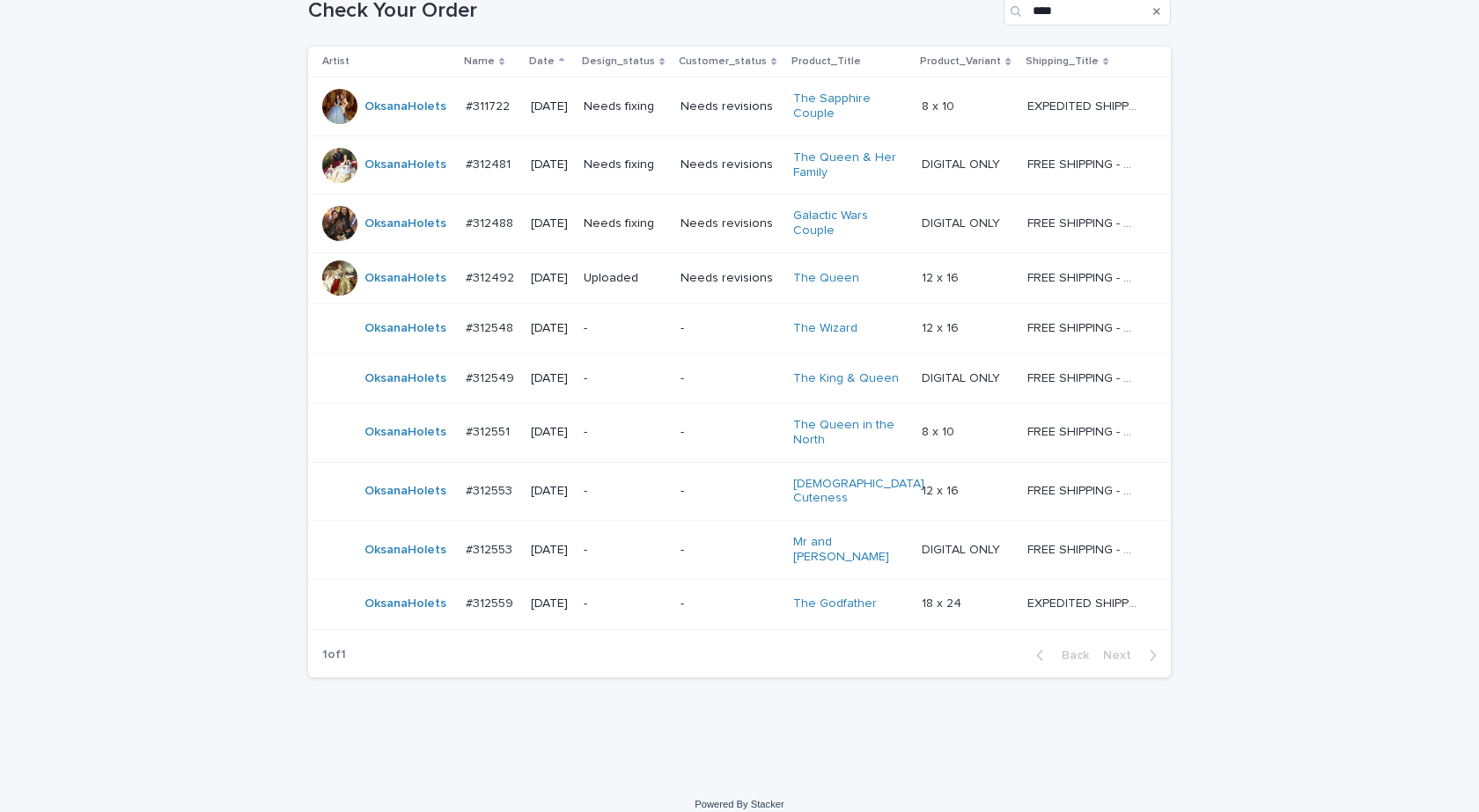
click at [1378, 387] on div "Loading... Saving… Loading... Saving… Check Your Order **** Artist Name Date De…" at bounding box center [740, 371] width 1479 height 818
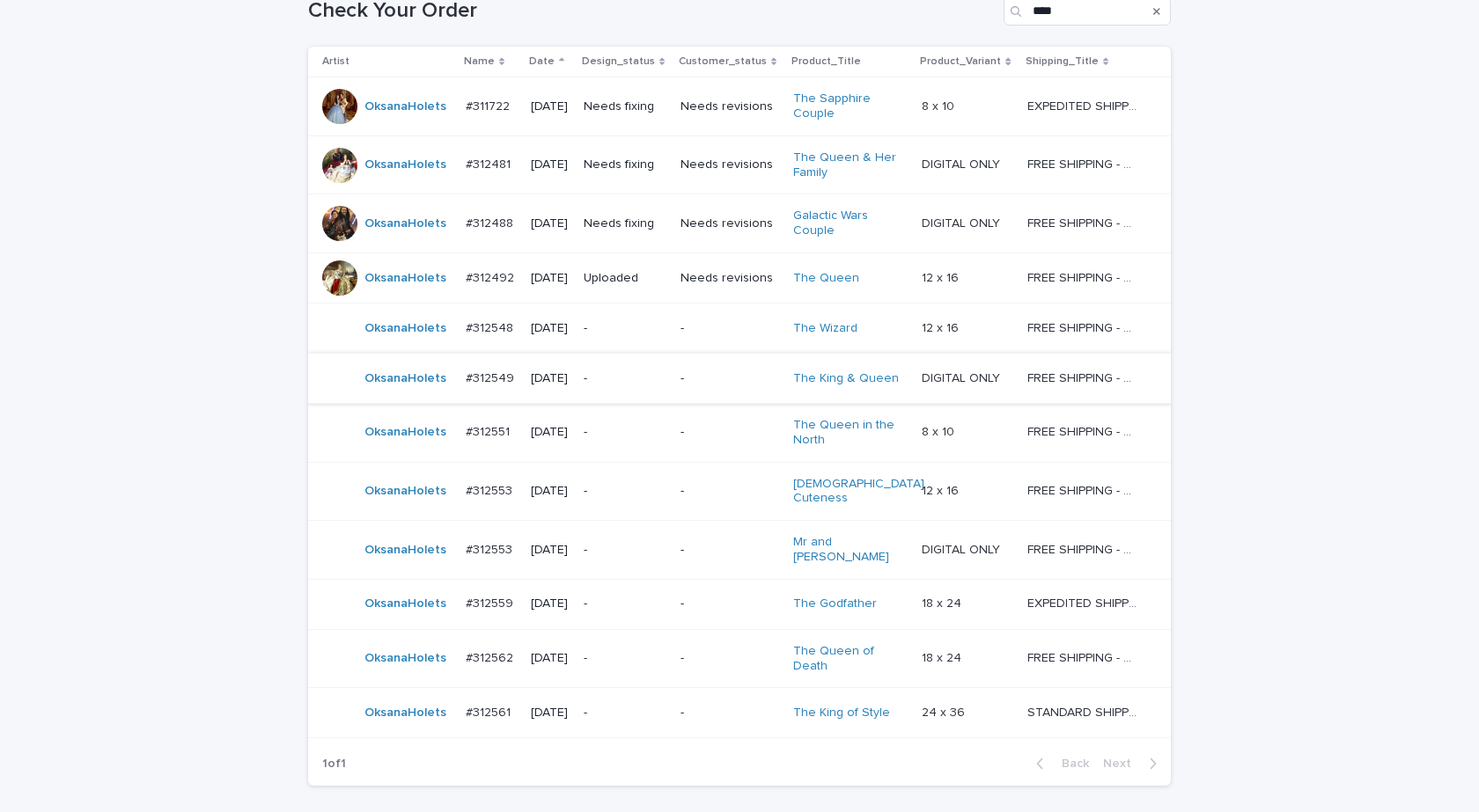
scroll to position [368, 0]
